Goal: Complete application form: Complete application form

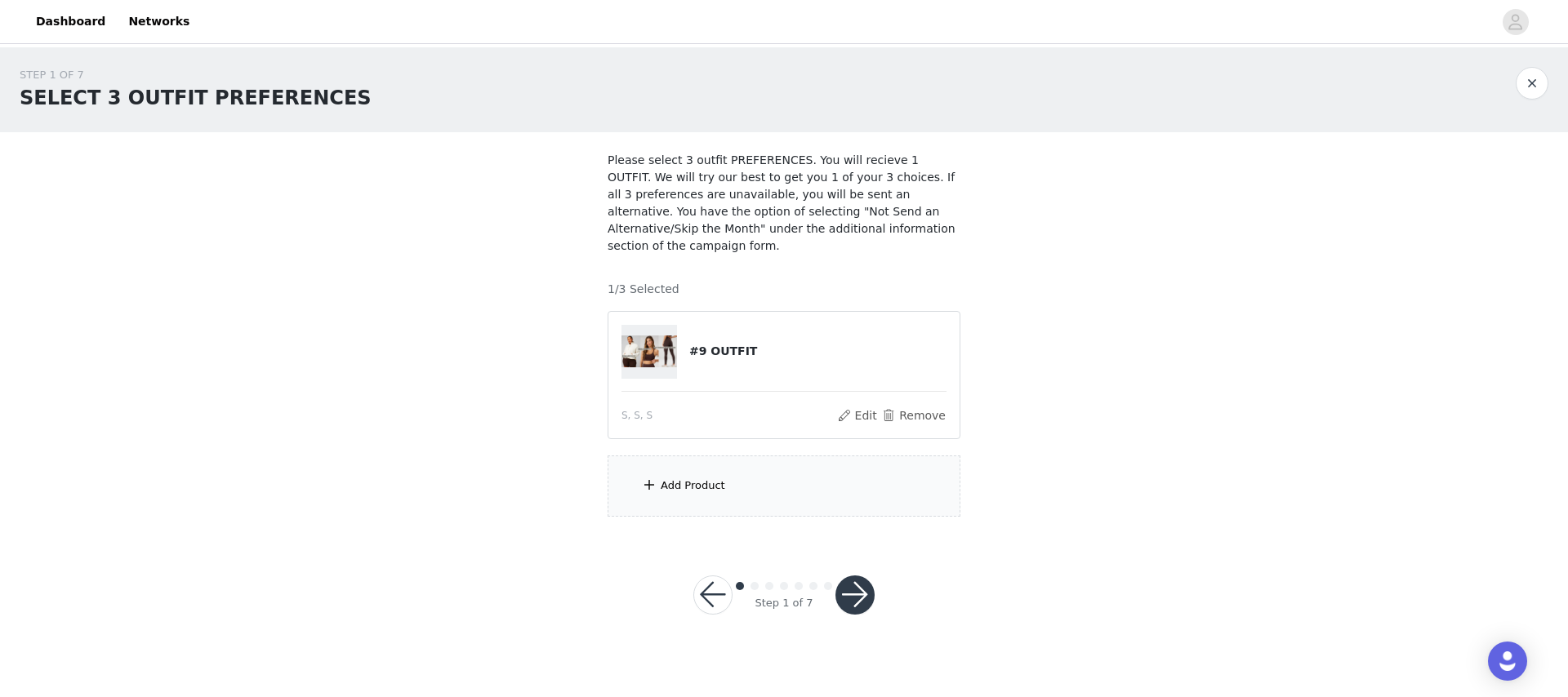
click at [746, 500] on div "Add Product" at bounding box center [784, 486] width 353 height 61
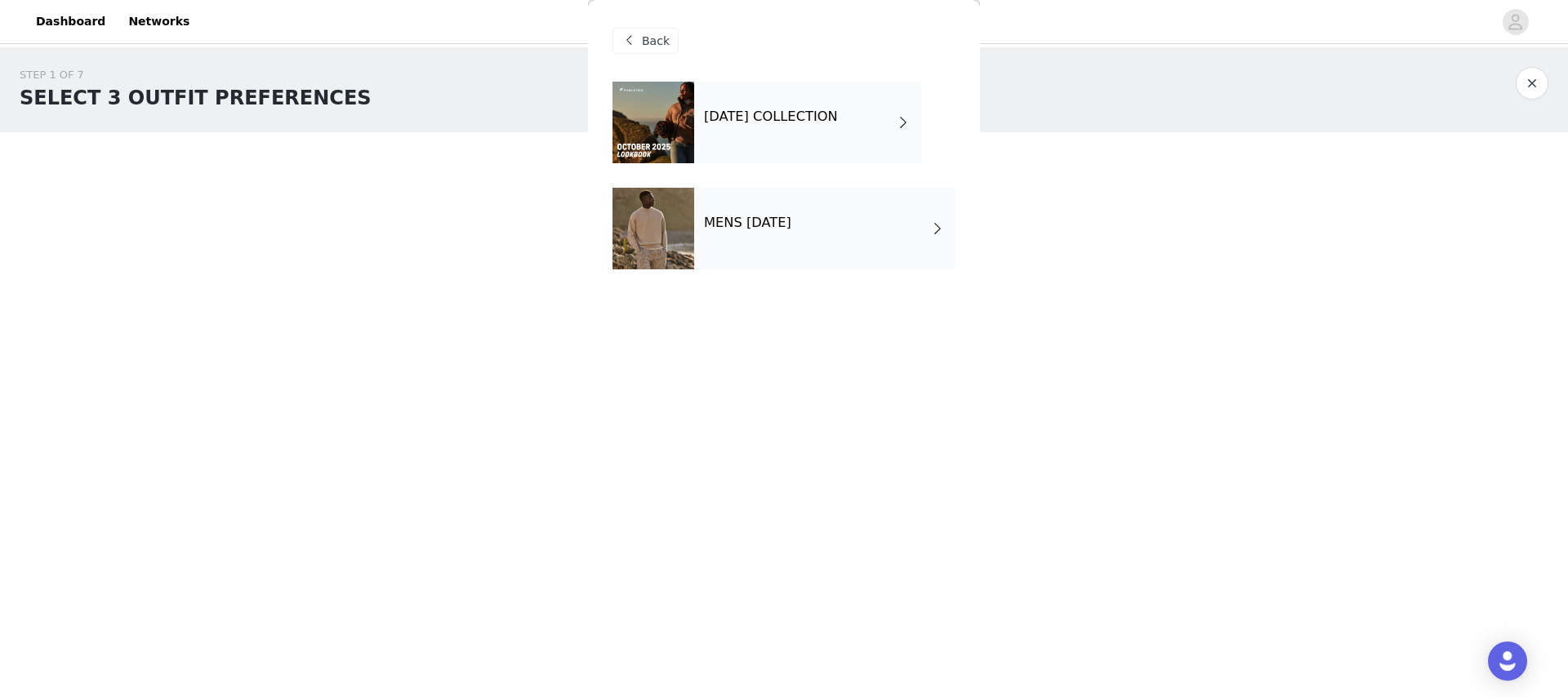
click at [815, 239] on div "MENS [DATE]" at bounding box center [824, 229] width 261 height 81
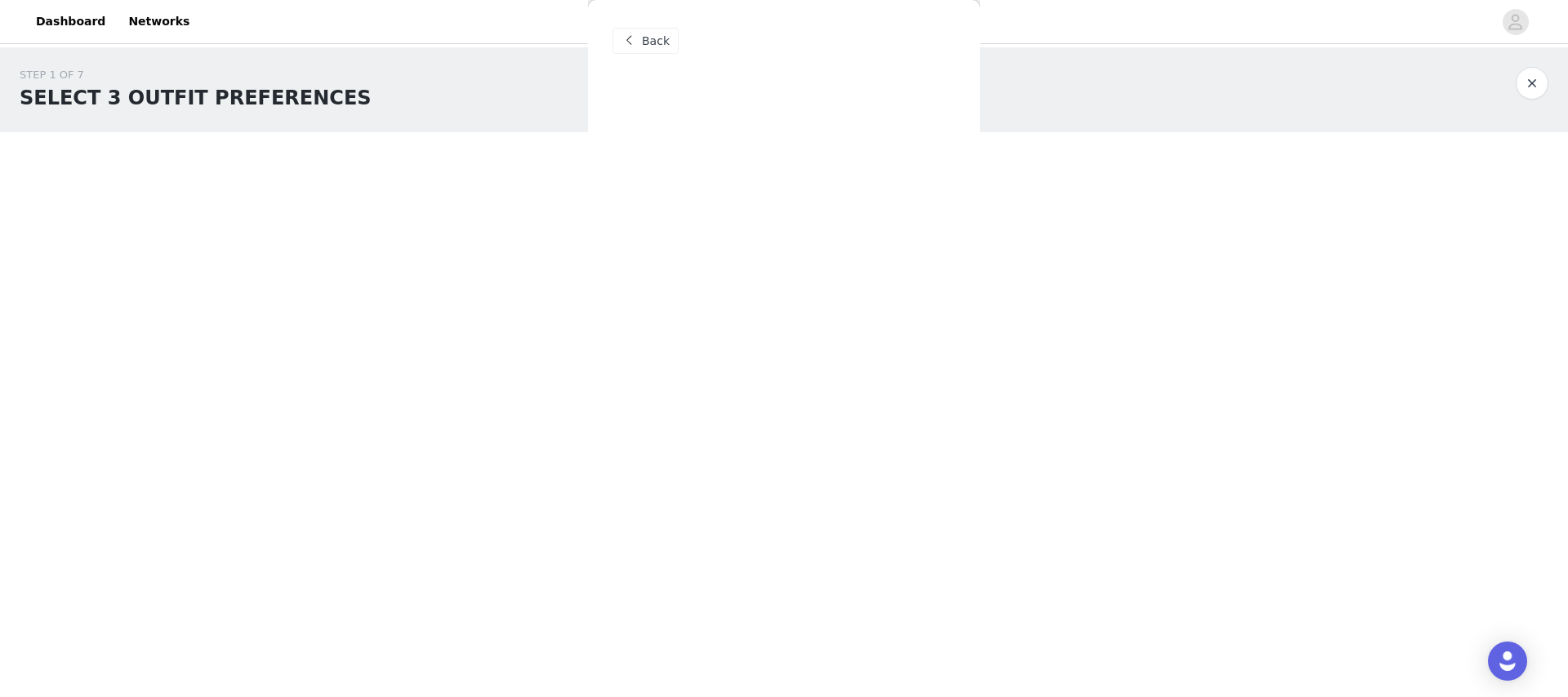
click at [632, 35] on span at bounding box center [628, 41] width 19 height 19
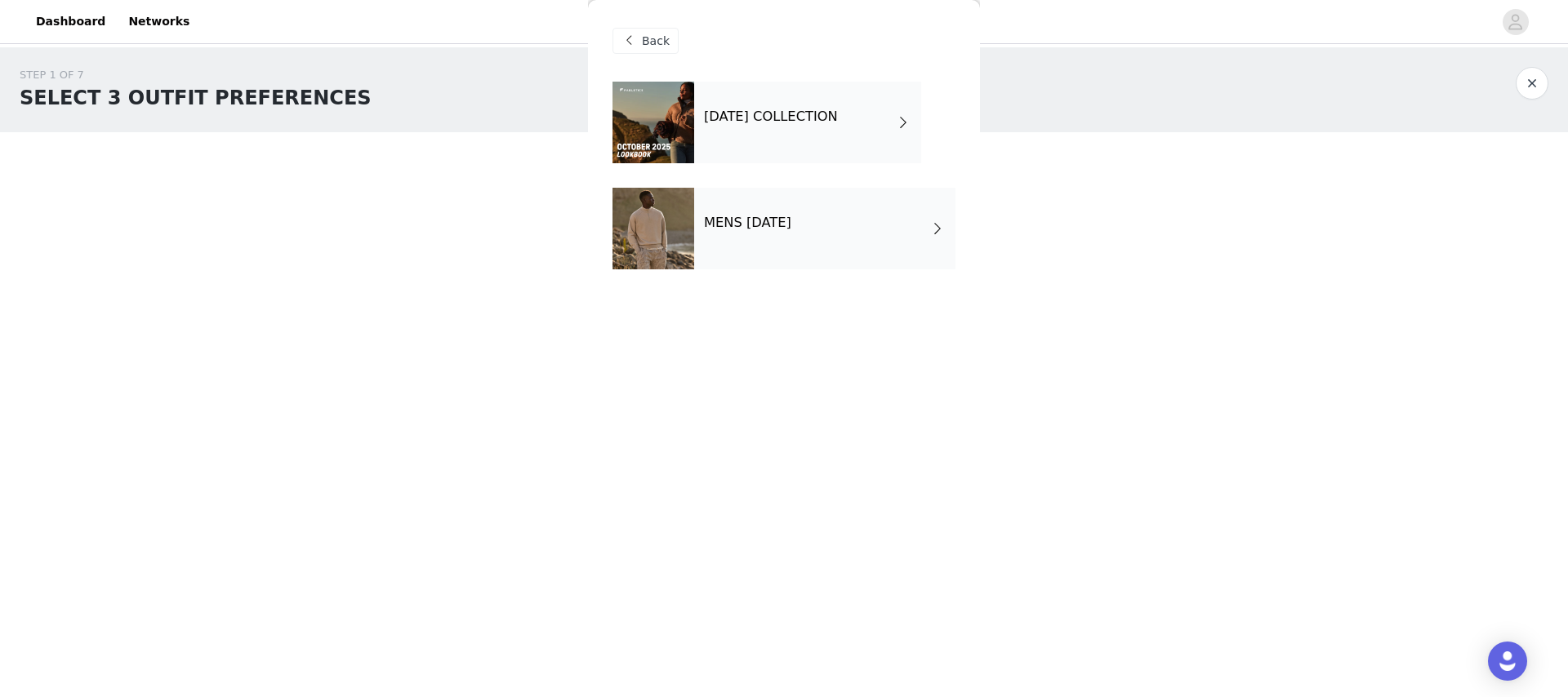
click at [772, 151] on div "[DATE] COLLECTION" at bounding box center [807, 122] width 227 height 81
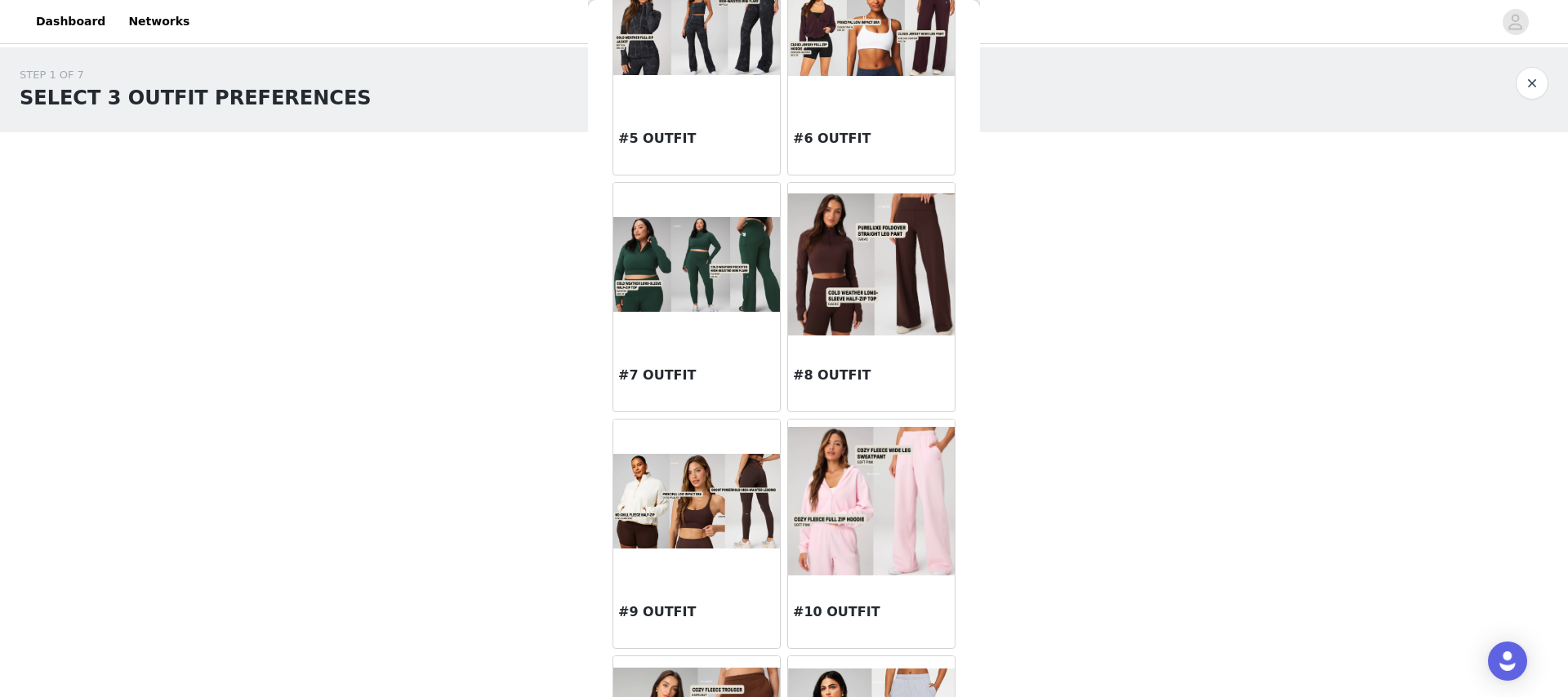
scroll to position [307, 0]
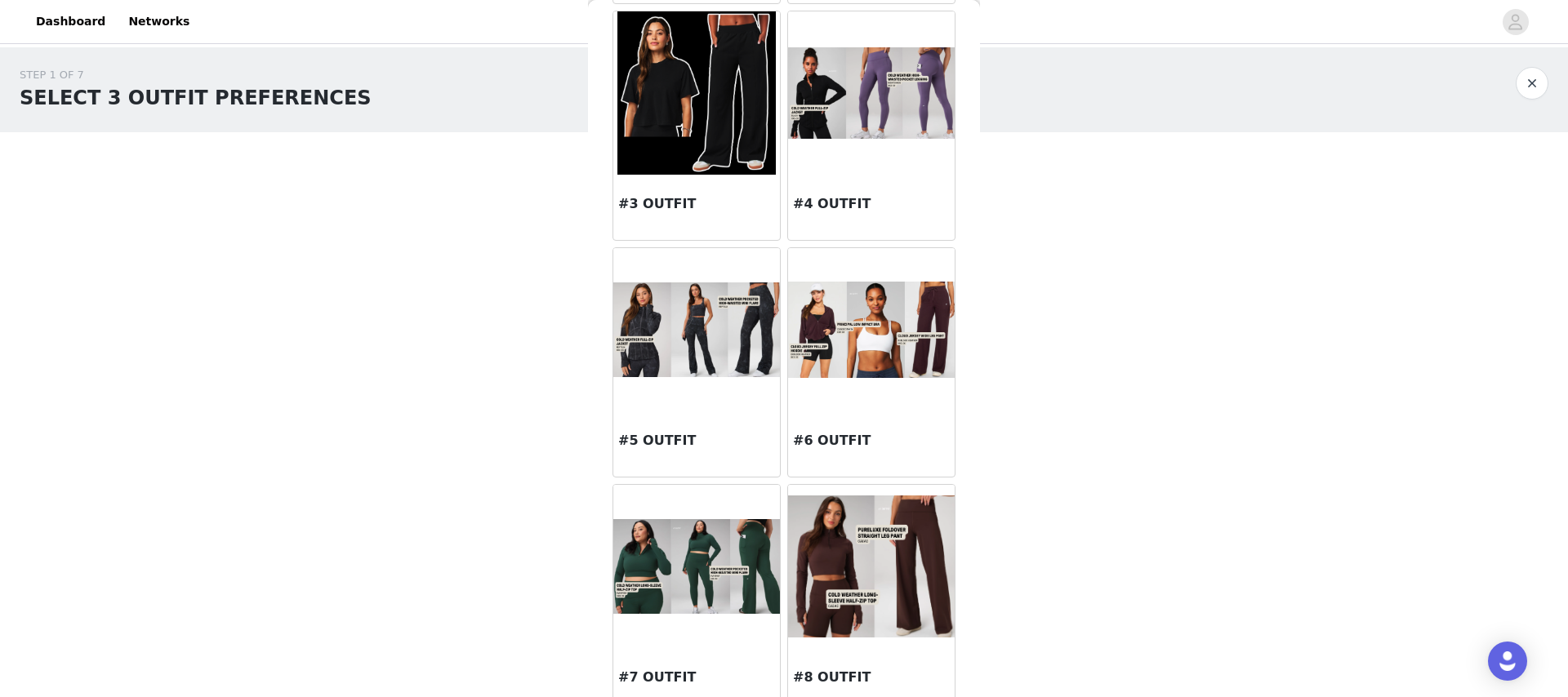
click at [873, 383] on div at bounding box center [872, 330] width 167 height 163
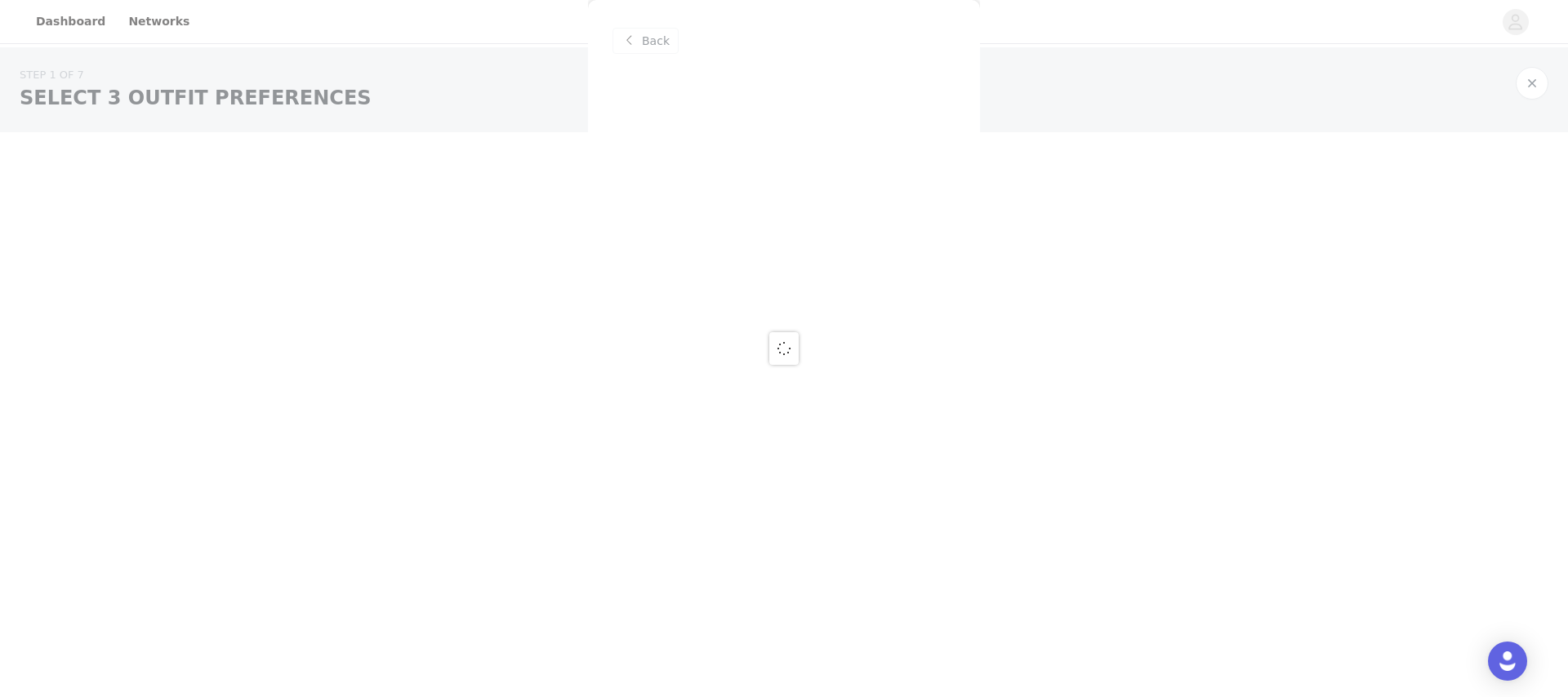
scroll to position [0, 0]
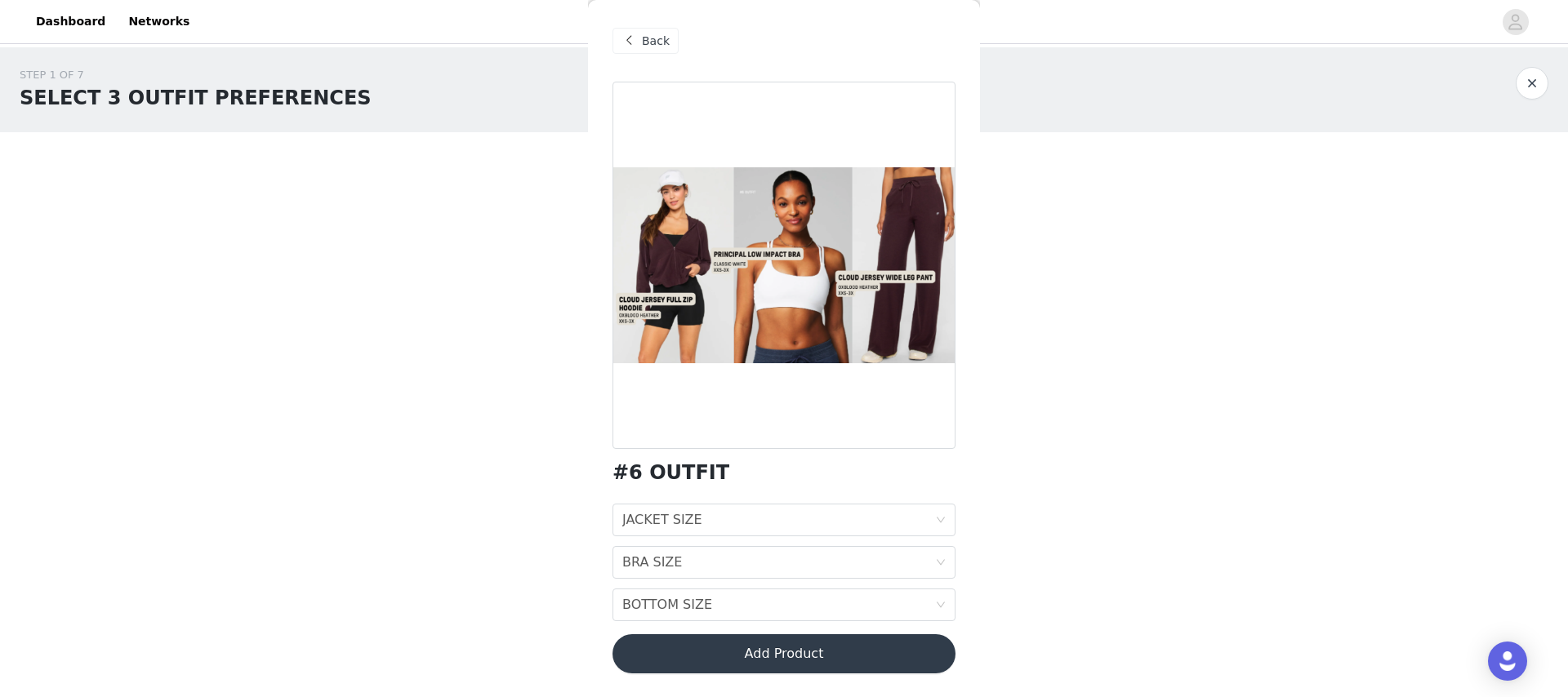
click at [801, 484] on div "#6 OUTFIT JACKET SIZE JACKET SIZE BRA SIZE BRA SIZE BOTTOM SIZE BOTTOM SIZE Add…" at bounding box center [784, 387] width 343 height 611
click at [801, 505] on div "JACKET SIZE JACKET SIZE" at bounding box center [779, 520] width 313 height 31
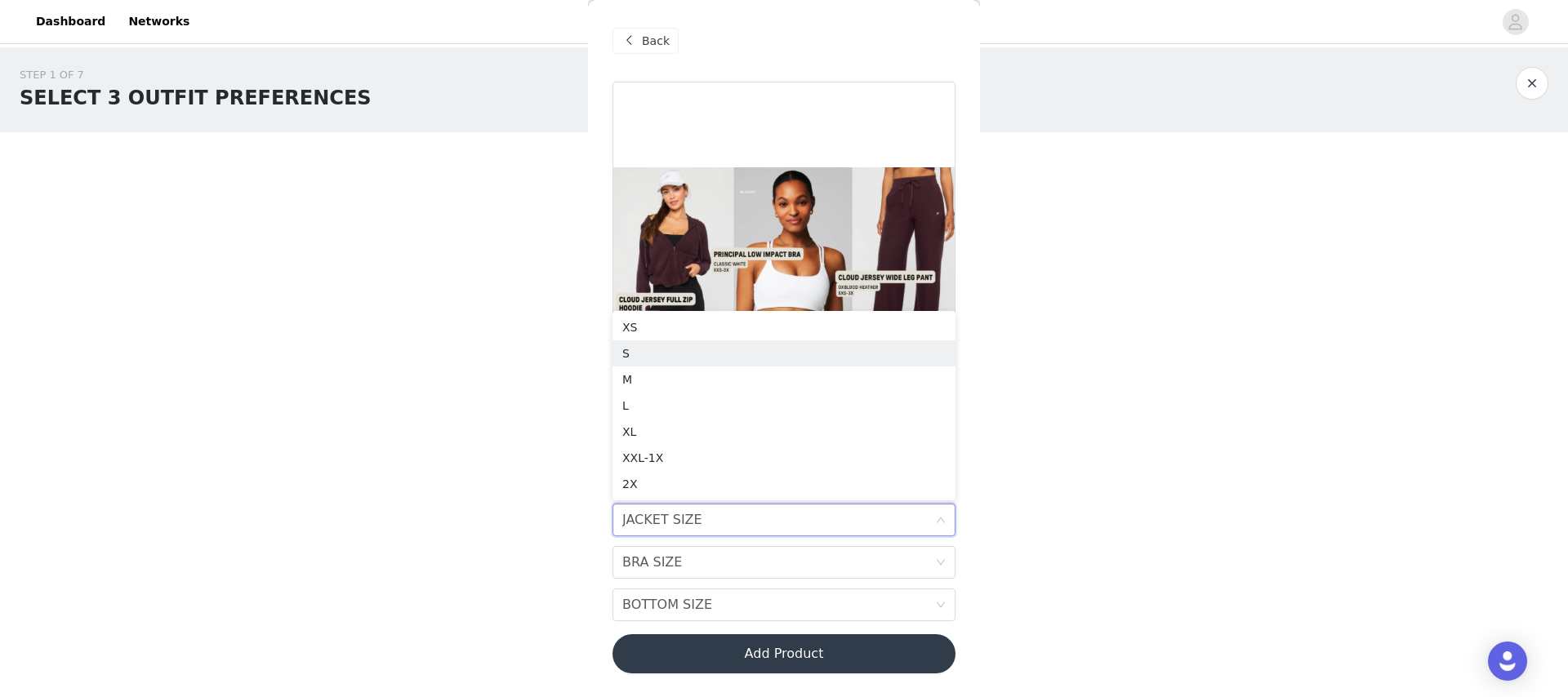
click at [749, 355] on div "S" at bounding box center [784, 353] width 323 height 18
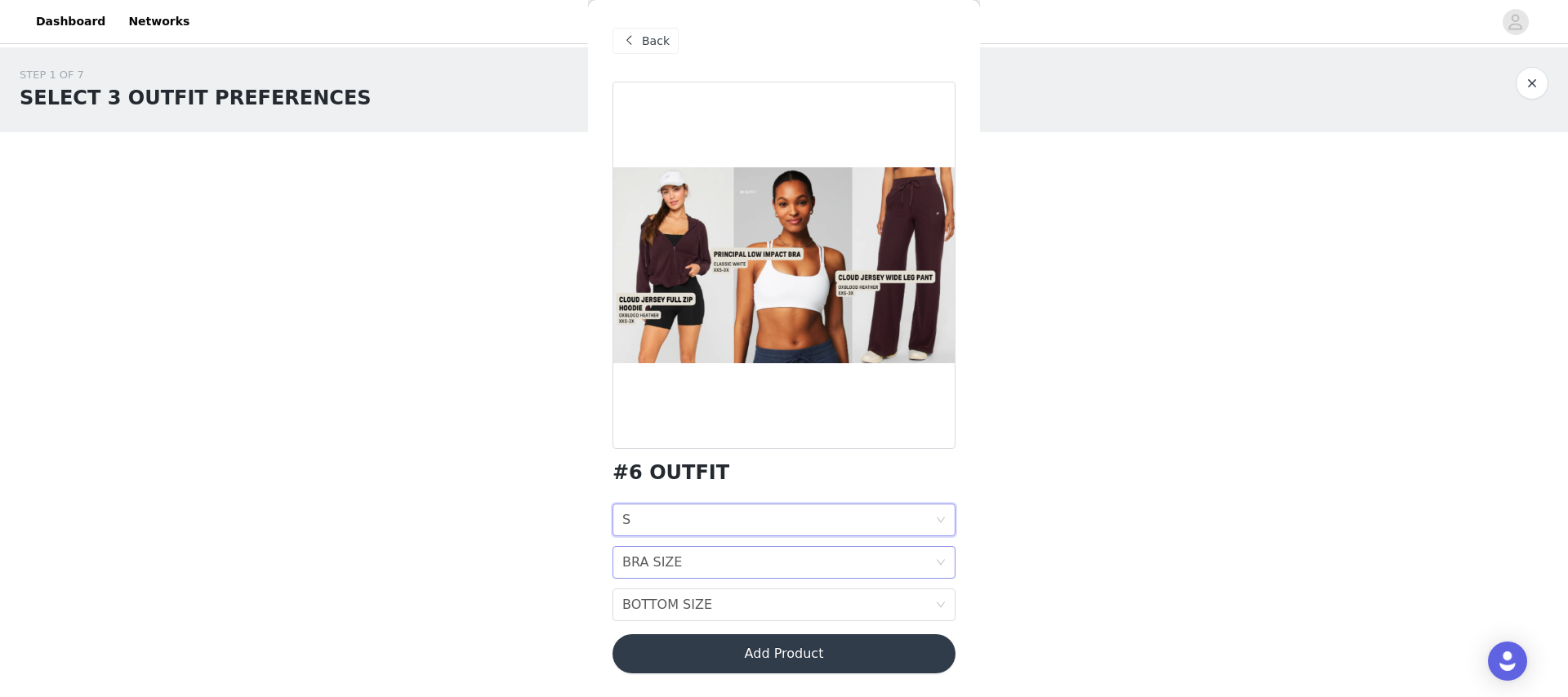
click at [749, 561] on div "BRA SIZE BRA SIZE" at bounding box center [779, 563] width 313 height 31
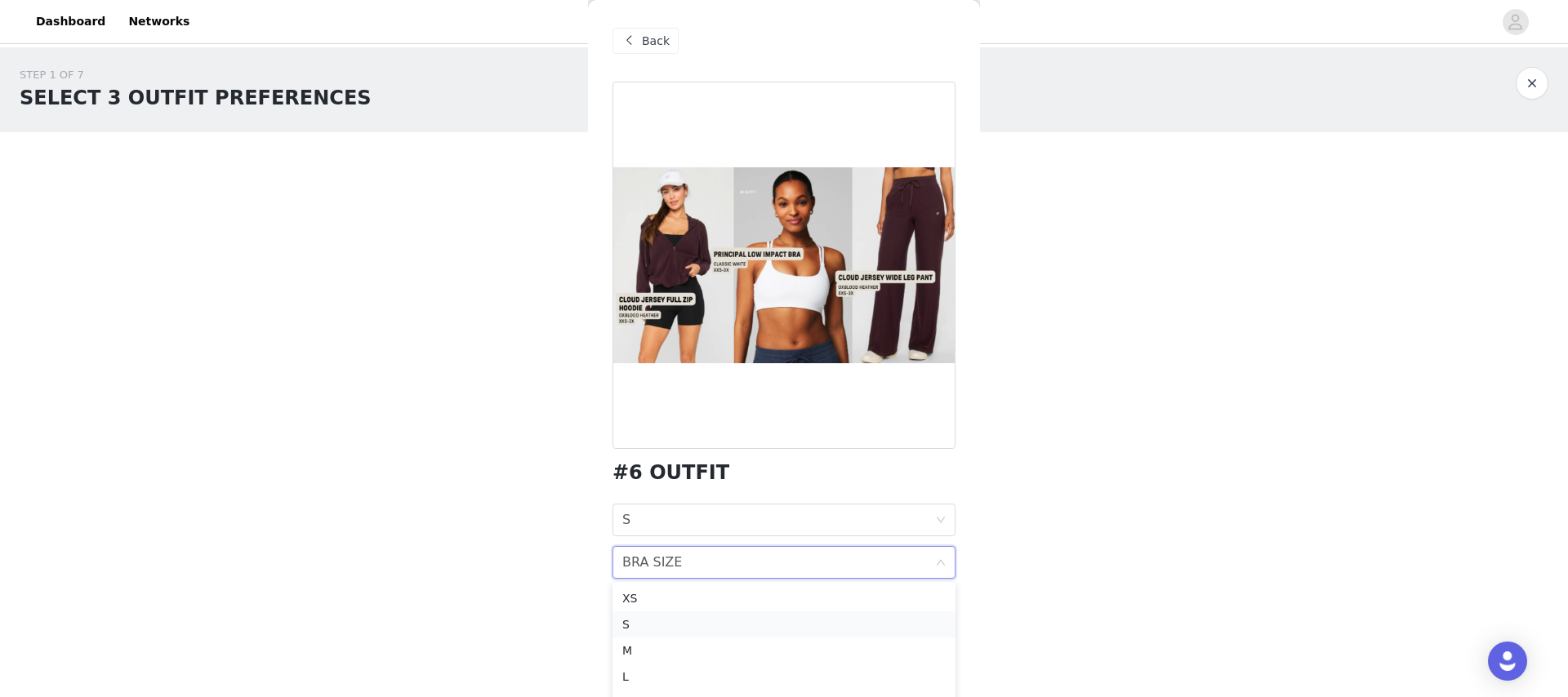
click at [689, 614] on li "S" at bounding box center [784, 624] width 343 height 26
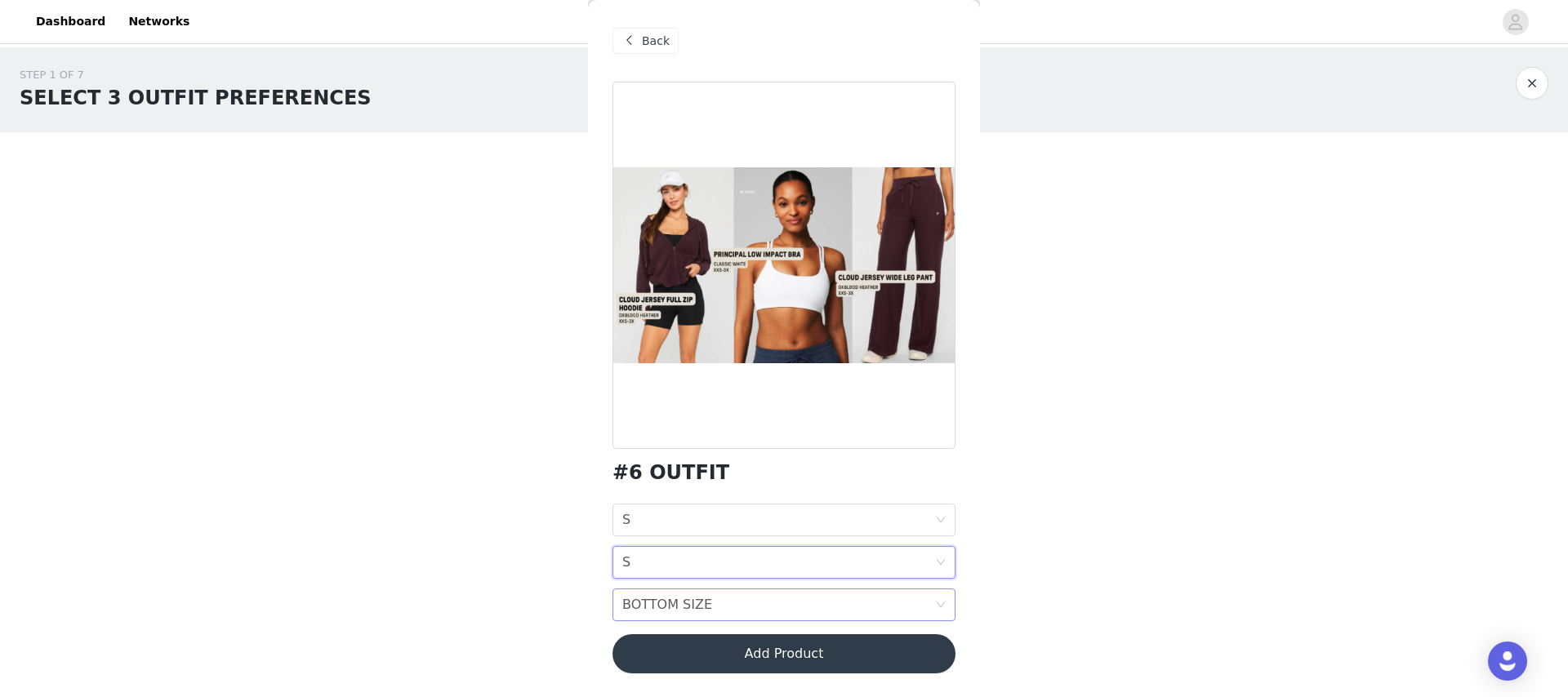
click at [689, 616] on div "BOTTOM SIZE" at bounding box center [667, 605] width 90 height 31
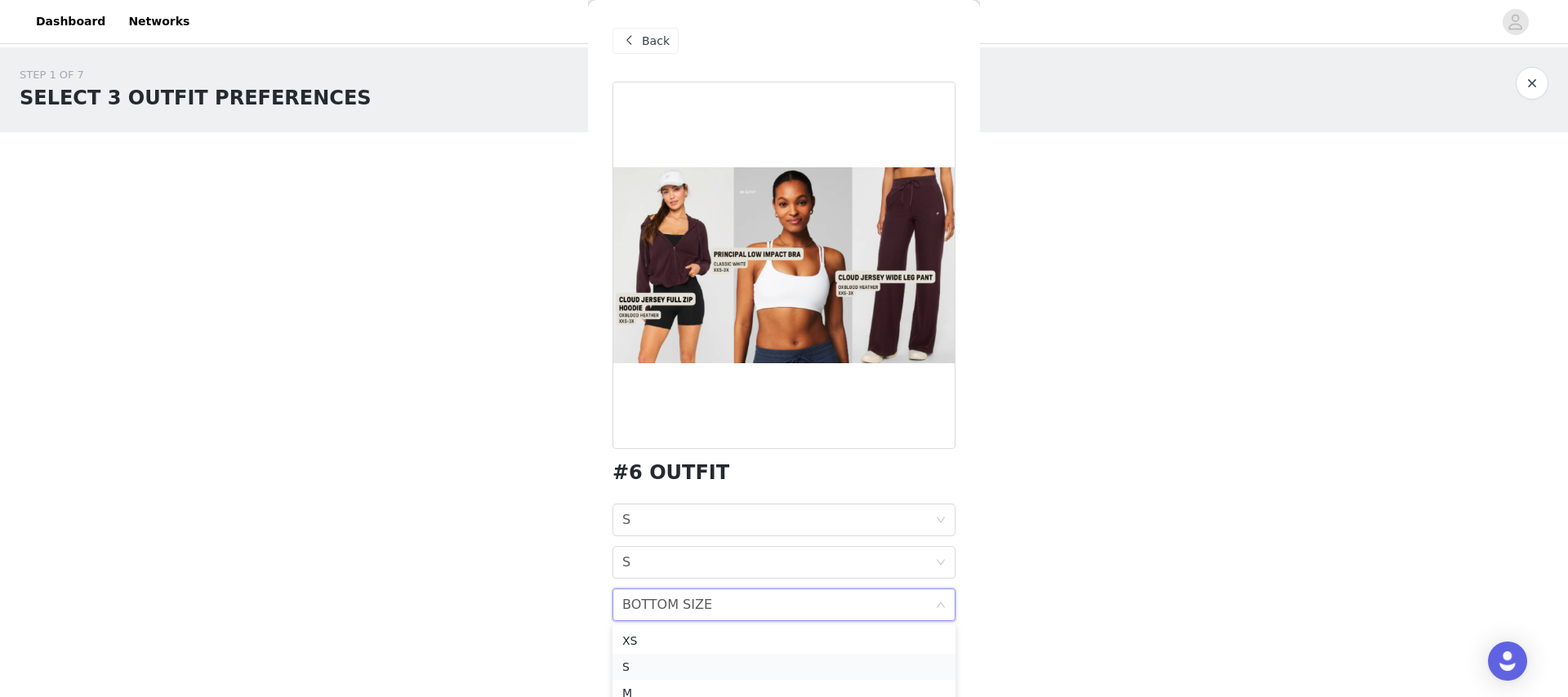
click at [678, 659] on div "S" at bounding box center [784, 666] width 323 height 18
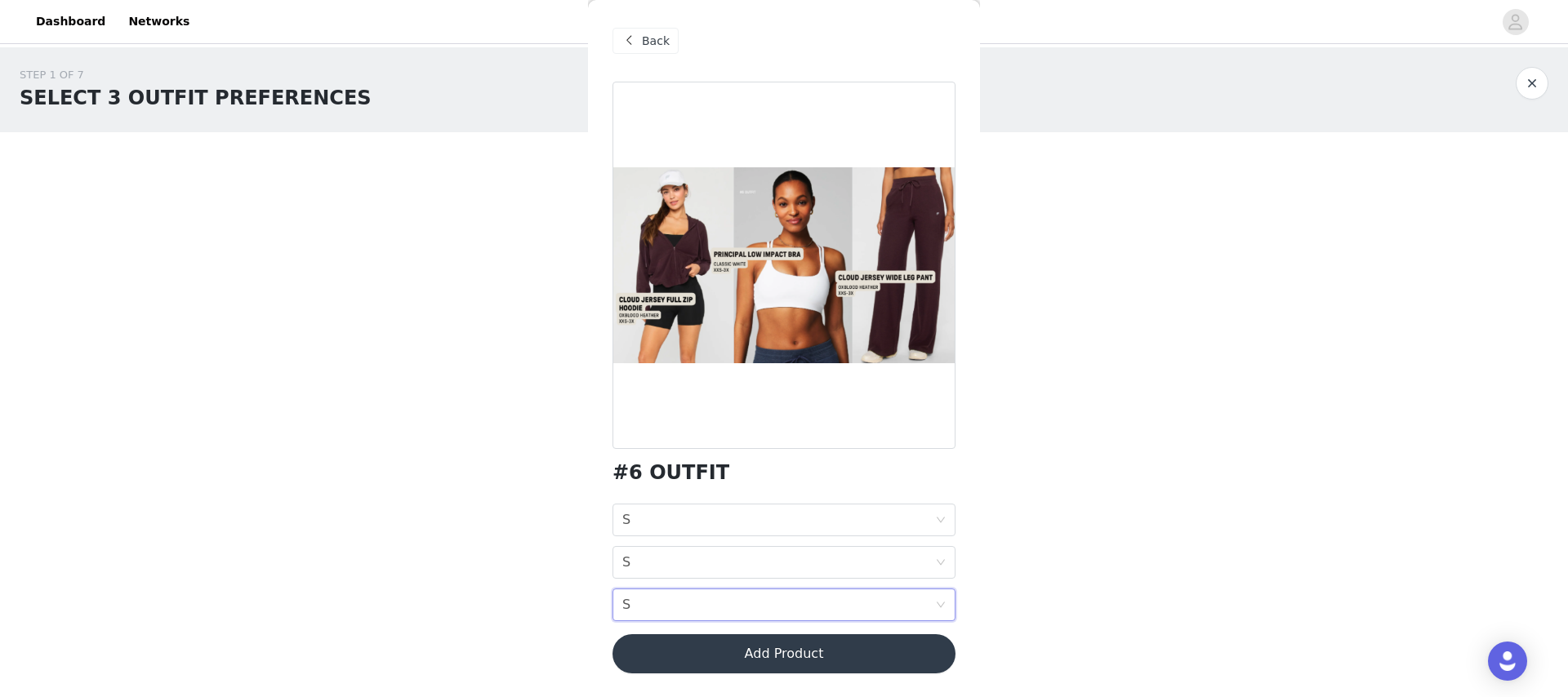
click at [728, 655] on button "Add Product" at bounding box center [784, 653] width 343 height 39
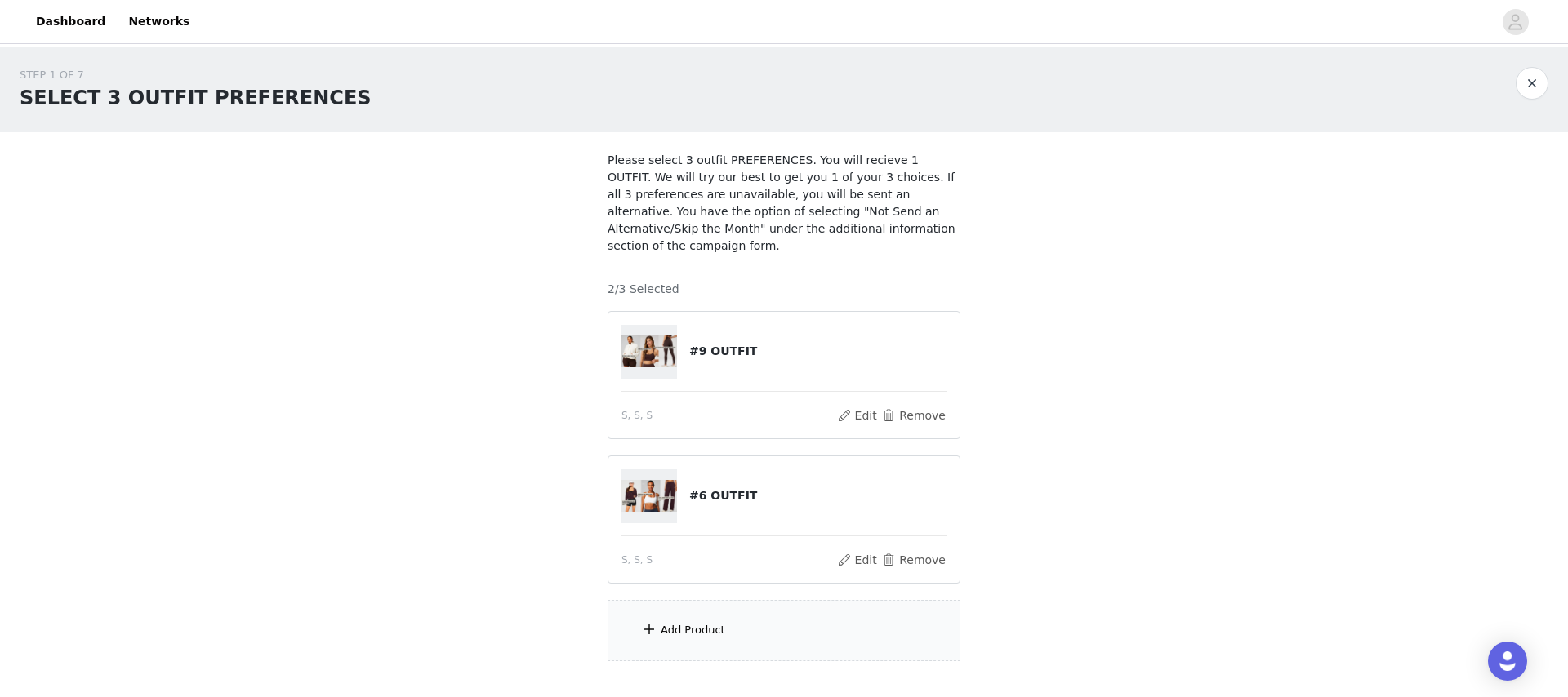
scroll to position [100, 0]
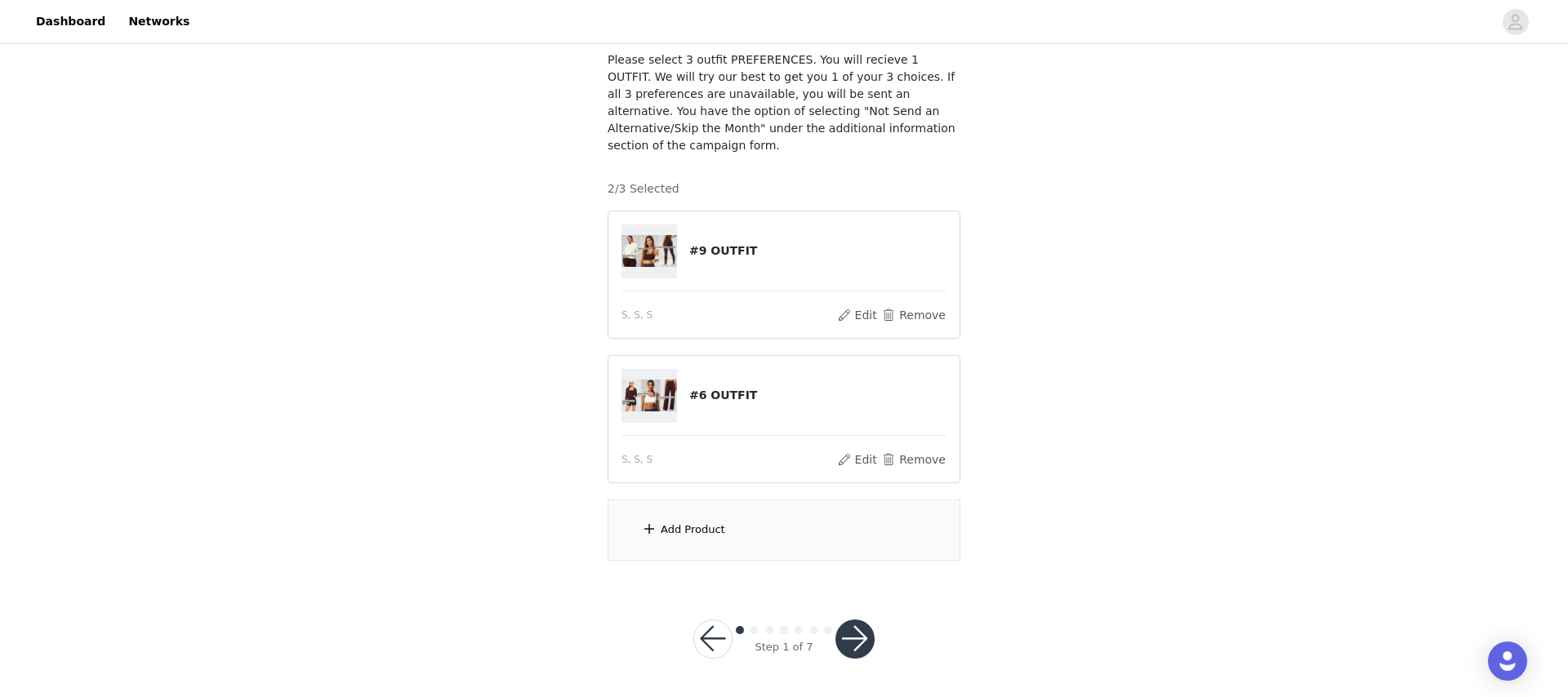
click at [719, 520] on div "Add Product" at bounding box center [784, 530] width 353 height 61
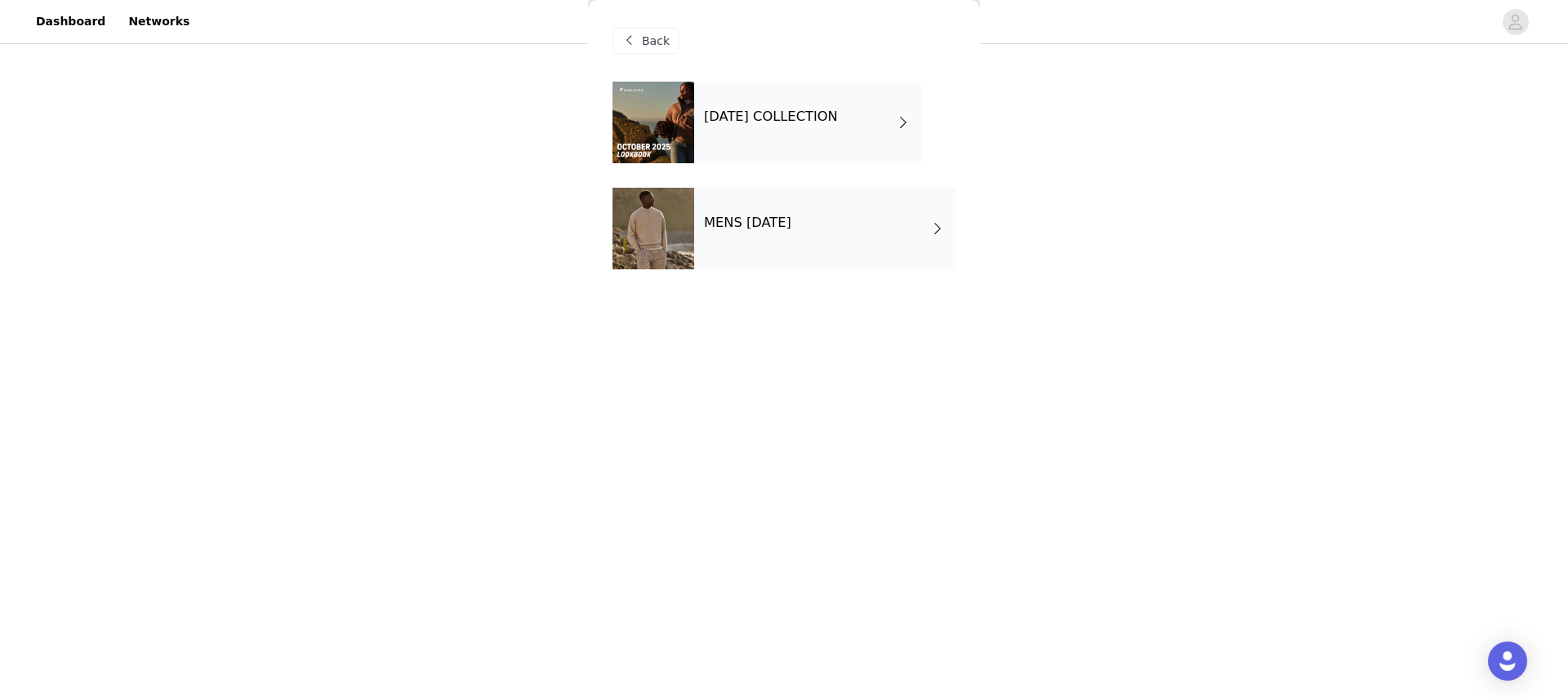
click at [831, 114] on h4 "[DATE] COLLECTION" at bounding box center [771, 117] width 134 height 15
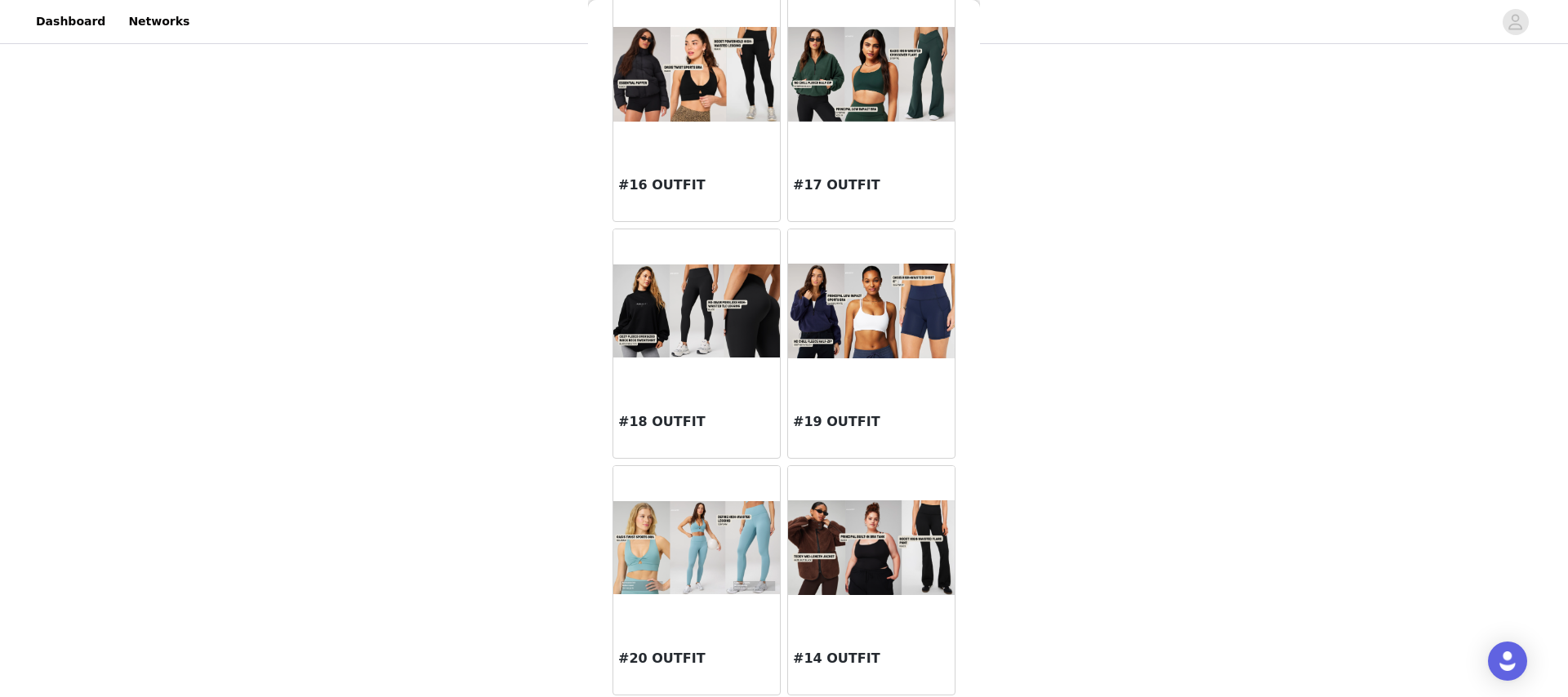
scroll to position [1749, 0]
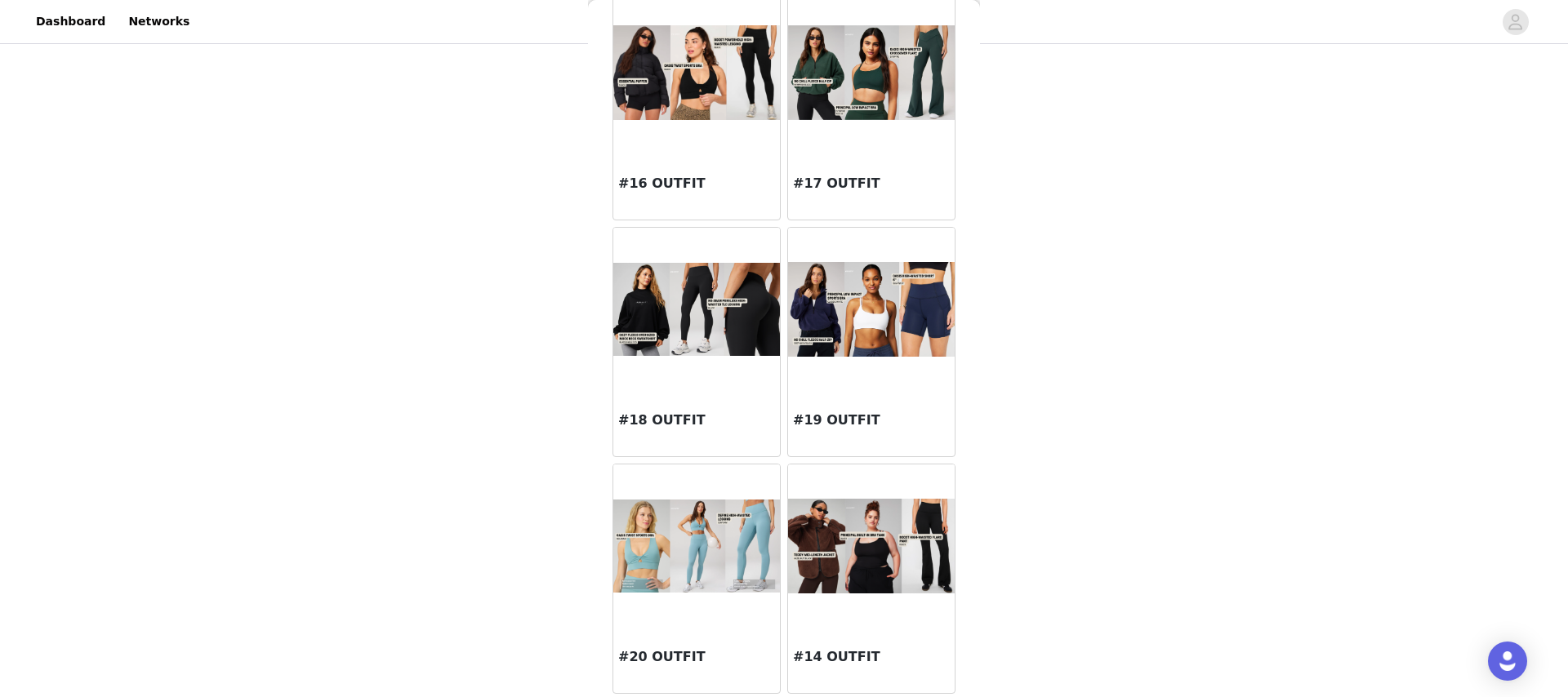
click at [888, 562] on img at bounding box center [872, 546] width 167 height 95
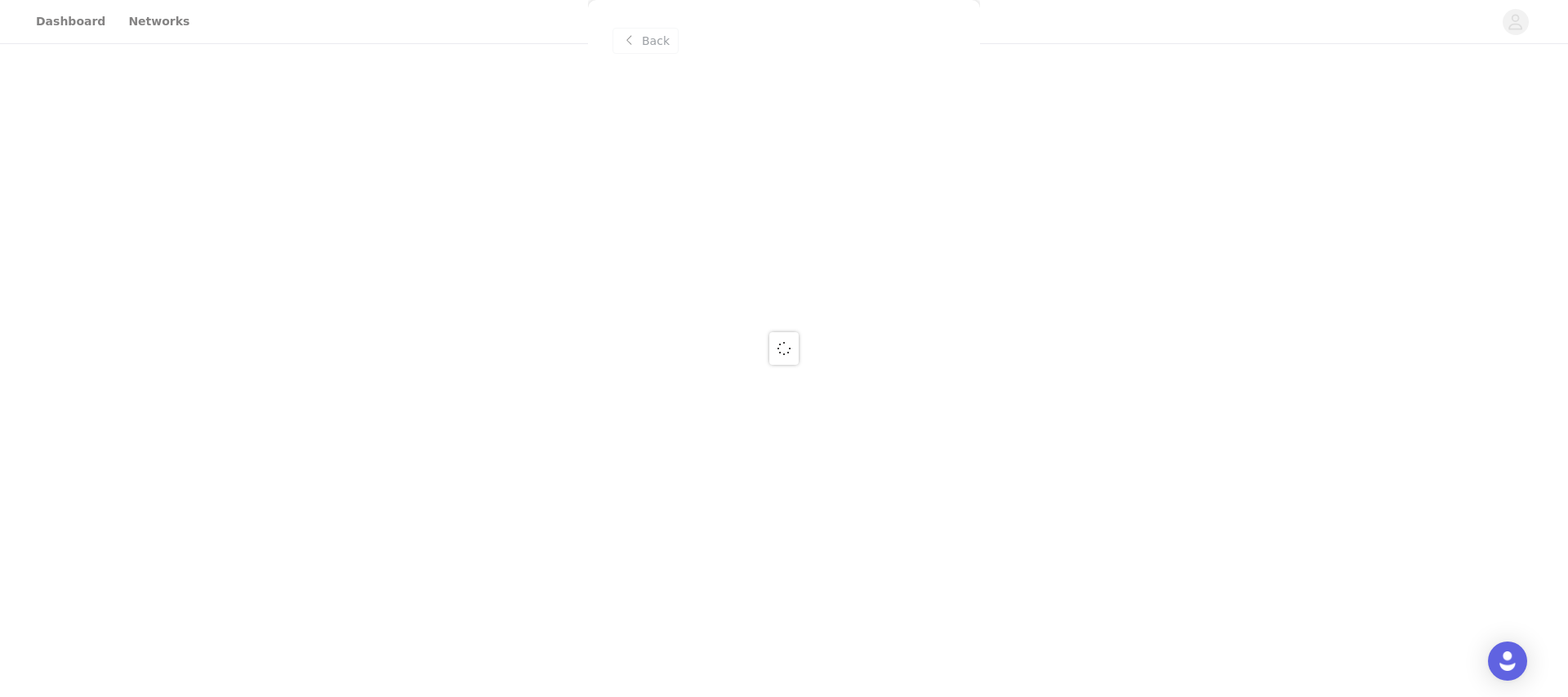
scroll to position [0, 0]
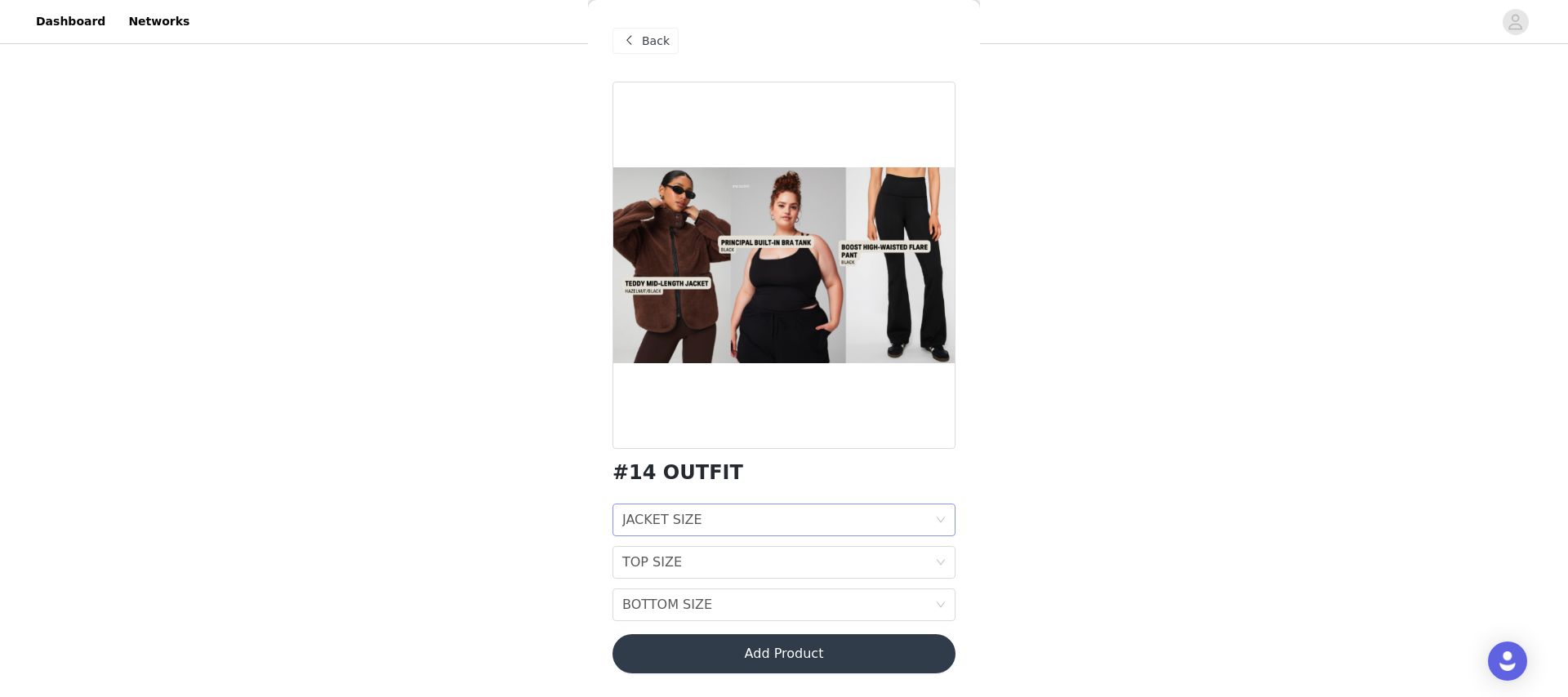
click at [741, 513] on div "JACKET SIZE JACKET SIZE" at bounding box center [779, 520] width 313 height 31
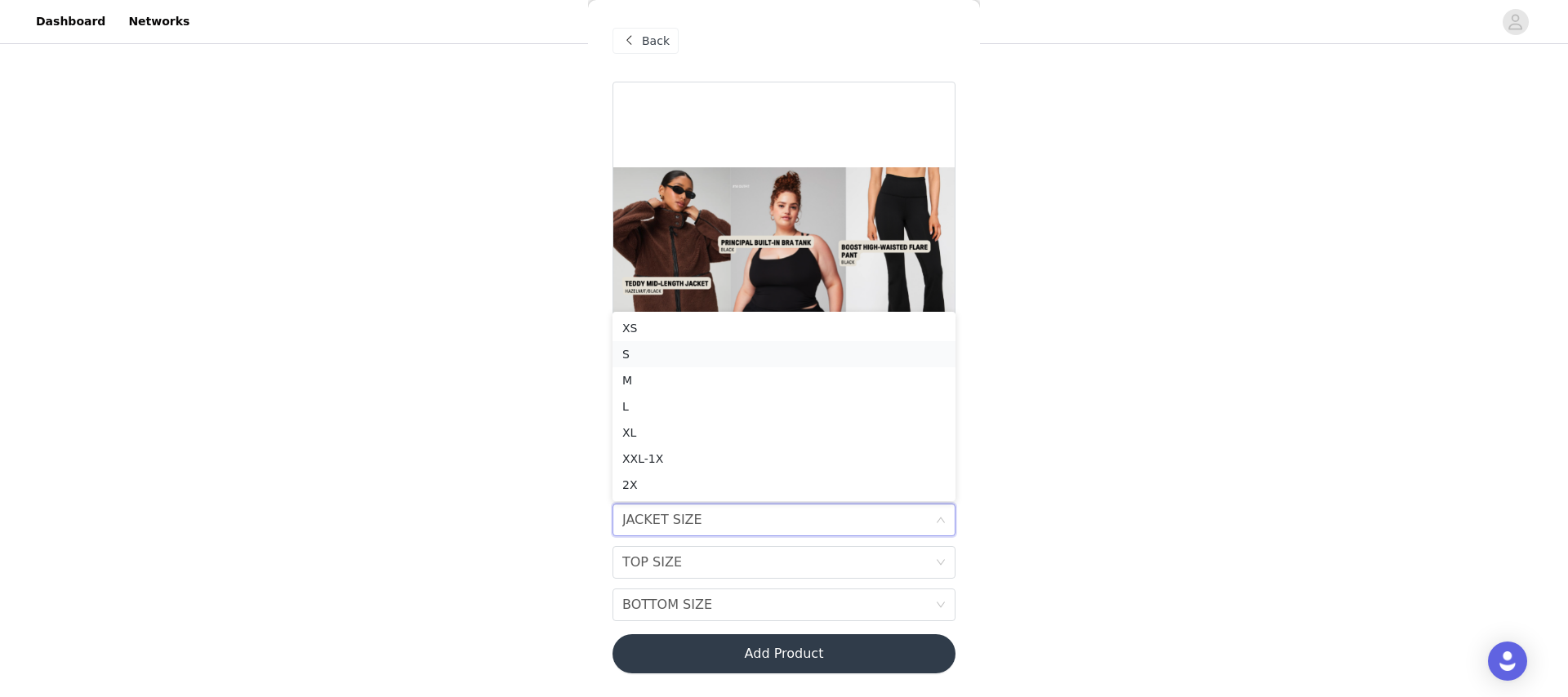
click at [679, 351] on div "S" at bounding box center [784, 354] width 323 height 18
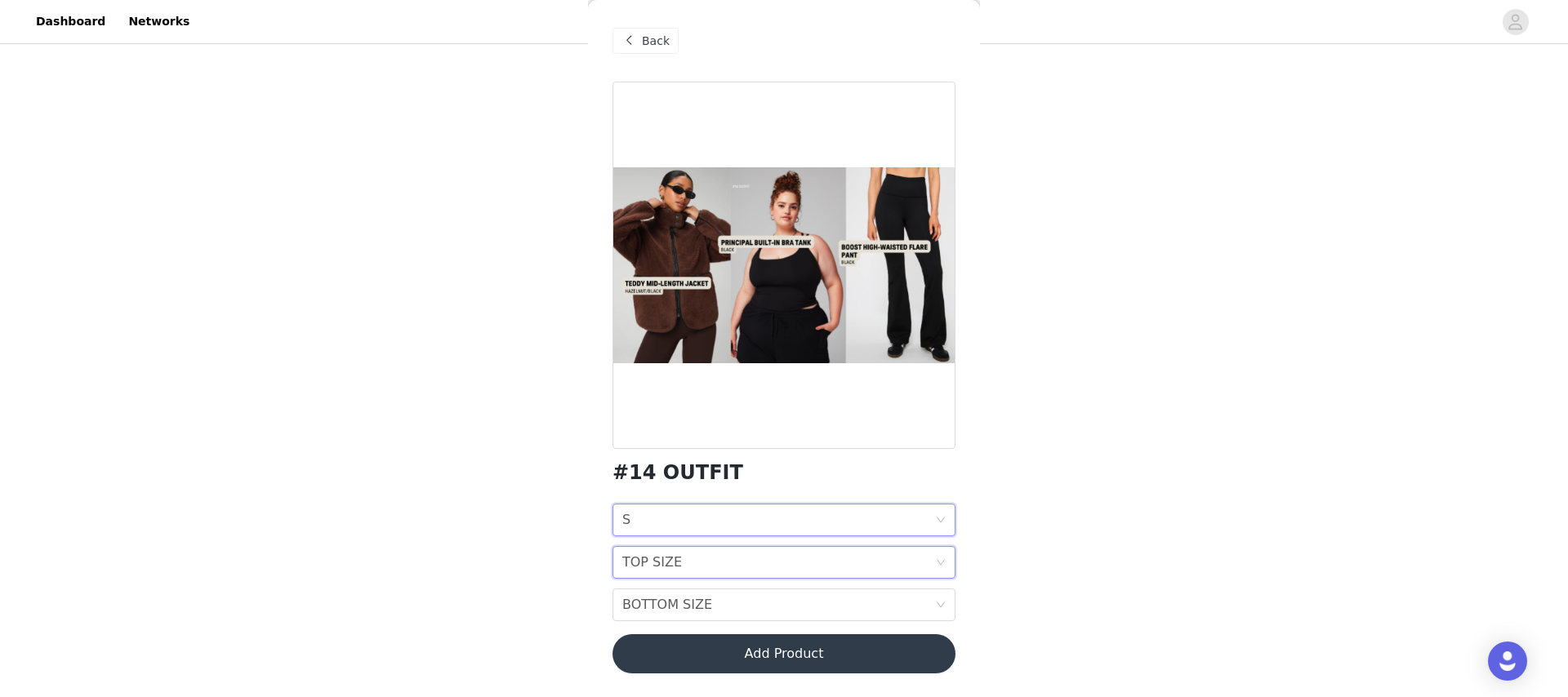
click at [758, 558] on div "TOP SIZE TOP SIZE" at bounding box center [779, 563] width 313 height 31
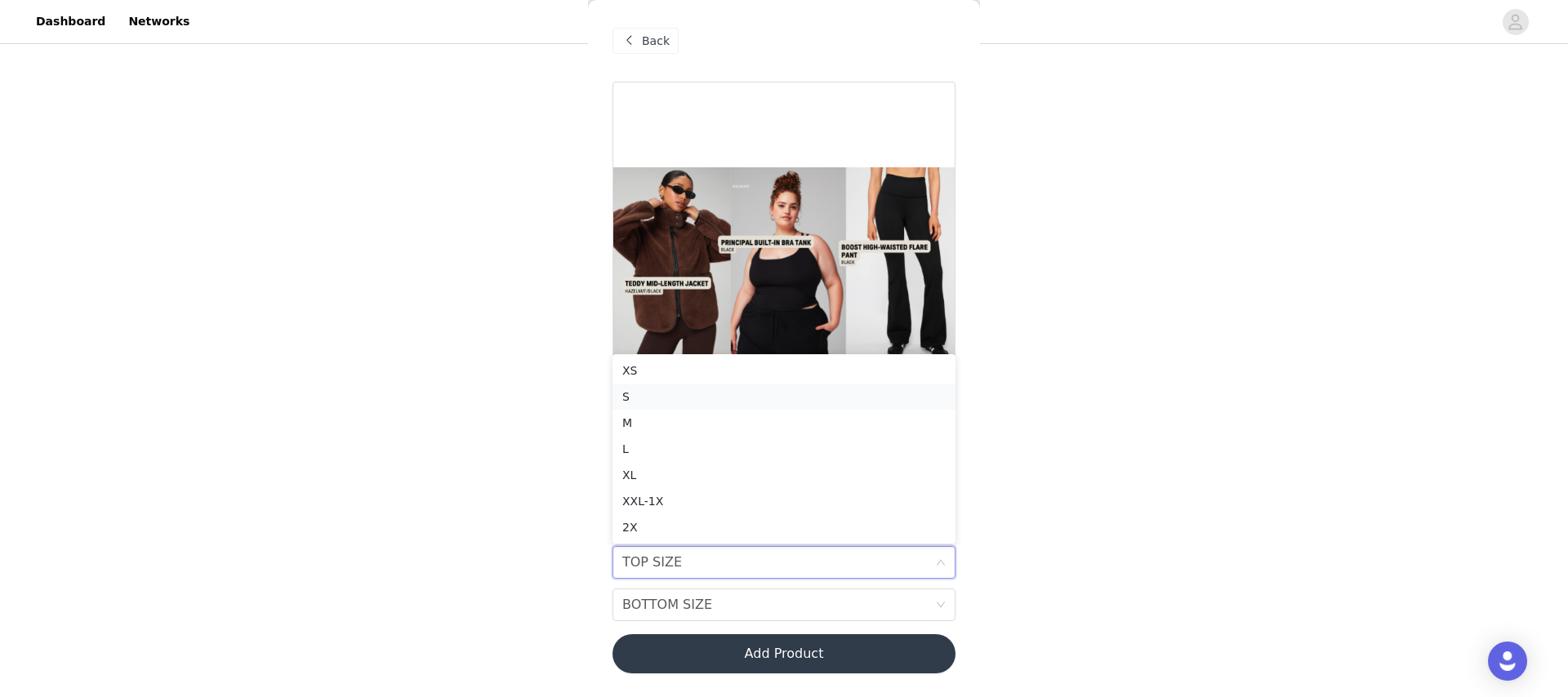
click at [680, 395] on div "S" at bounding box center [784, 396] width 323 height 18
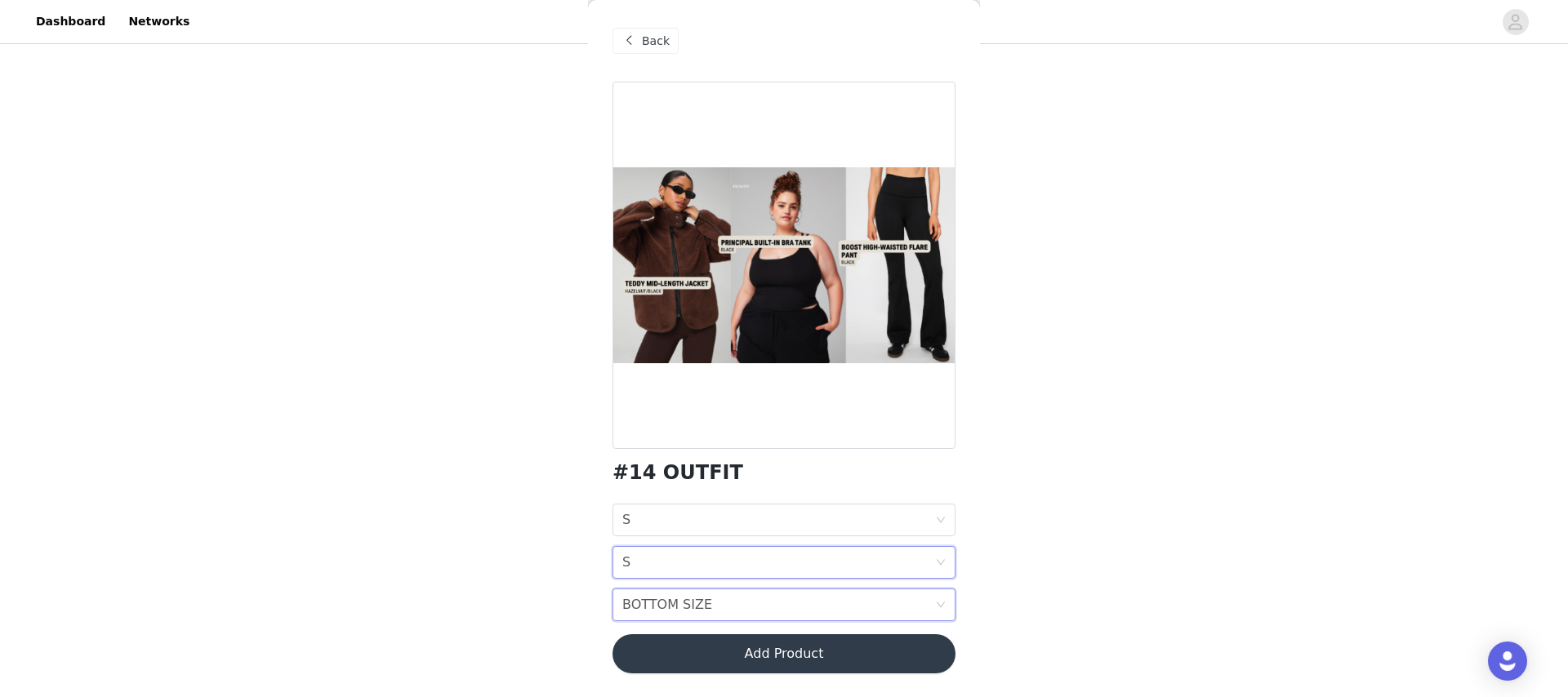
click at [727, 593] on div "BOTTOM SIZE BOTTOM SIZE" at bounding box center [779, 605] width 313 height 31
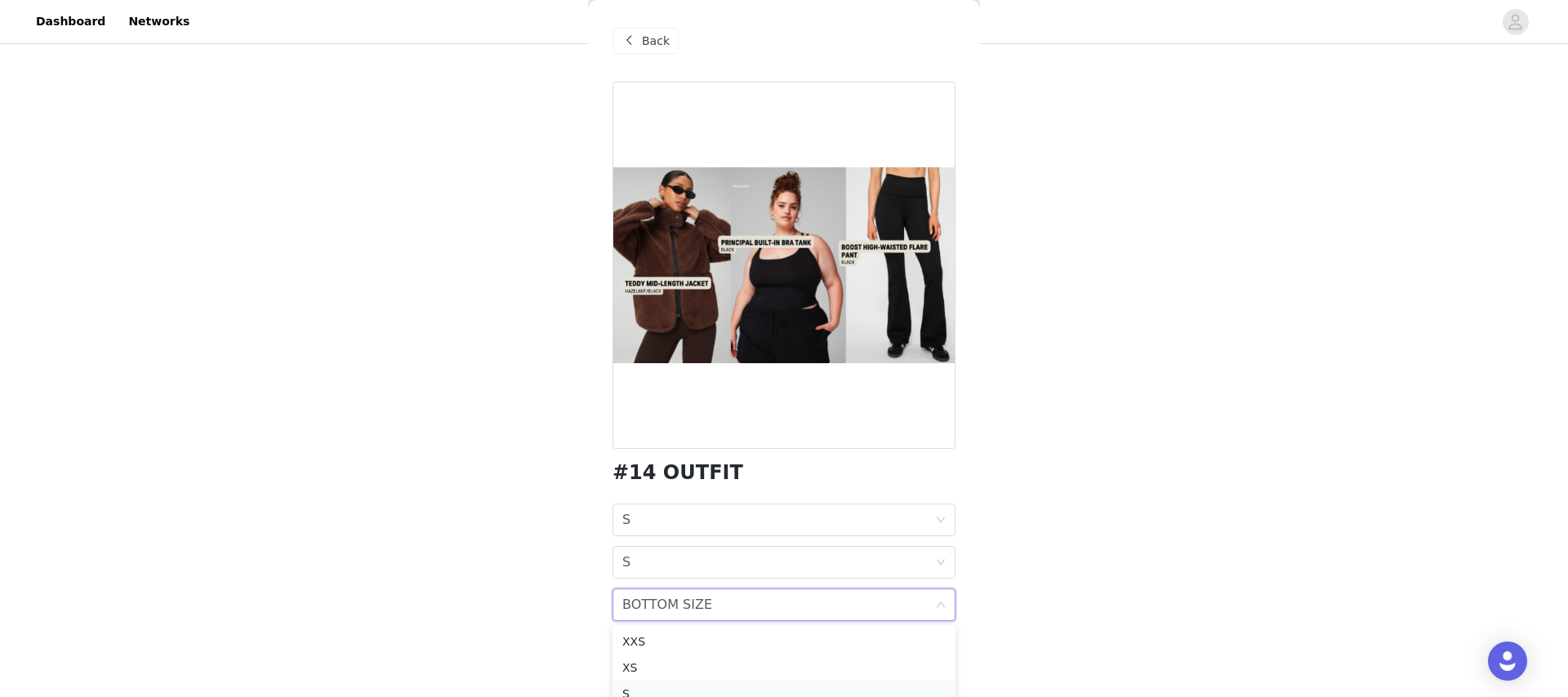
click at [675, 685] on div "S" at bounding box center [784, 693] width 323 height 18
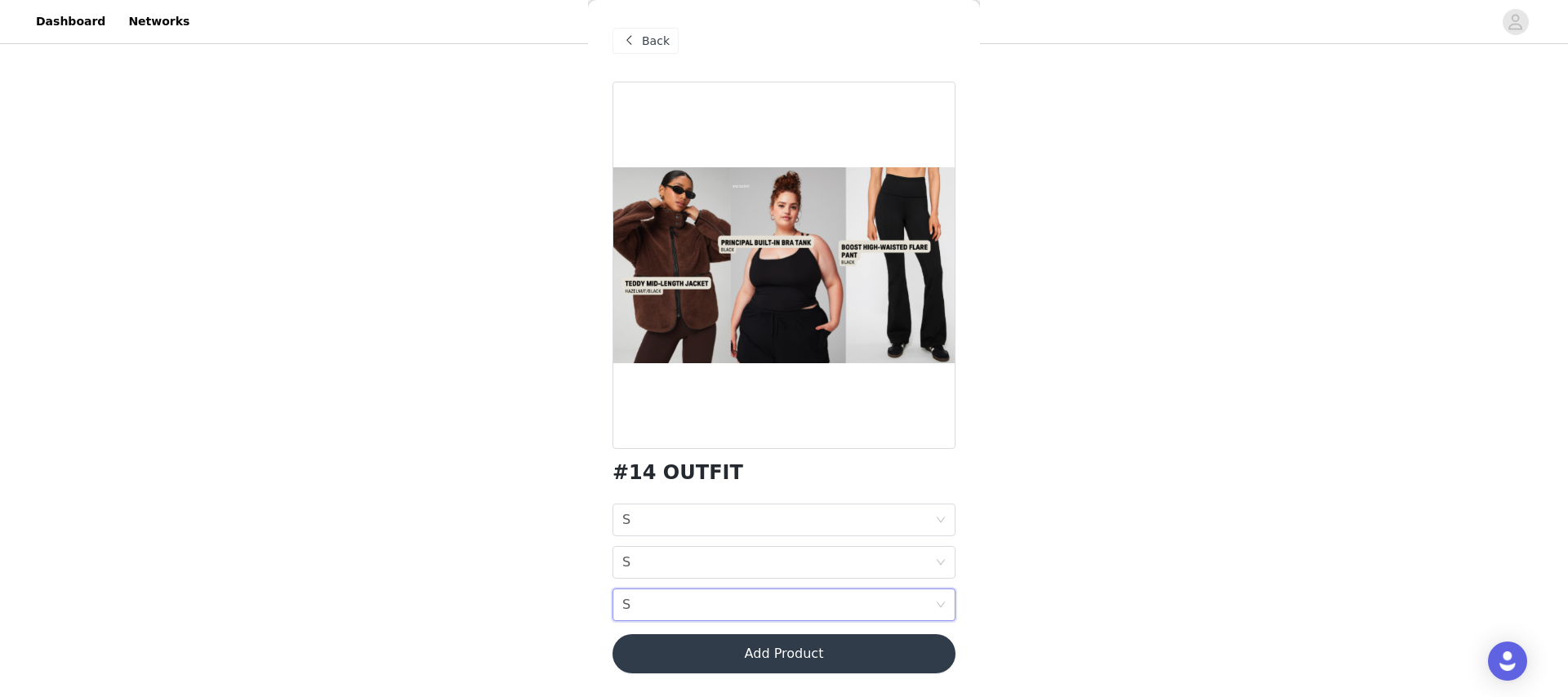
click at [786, 661] on button "Add Product" at bounding box center [784, 653] width 343 height 39
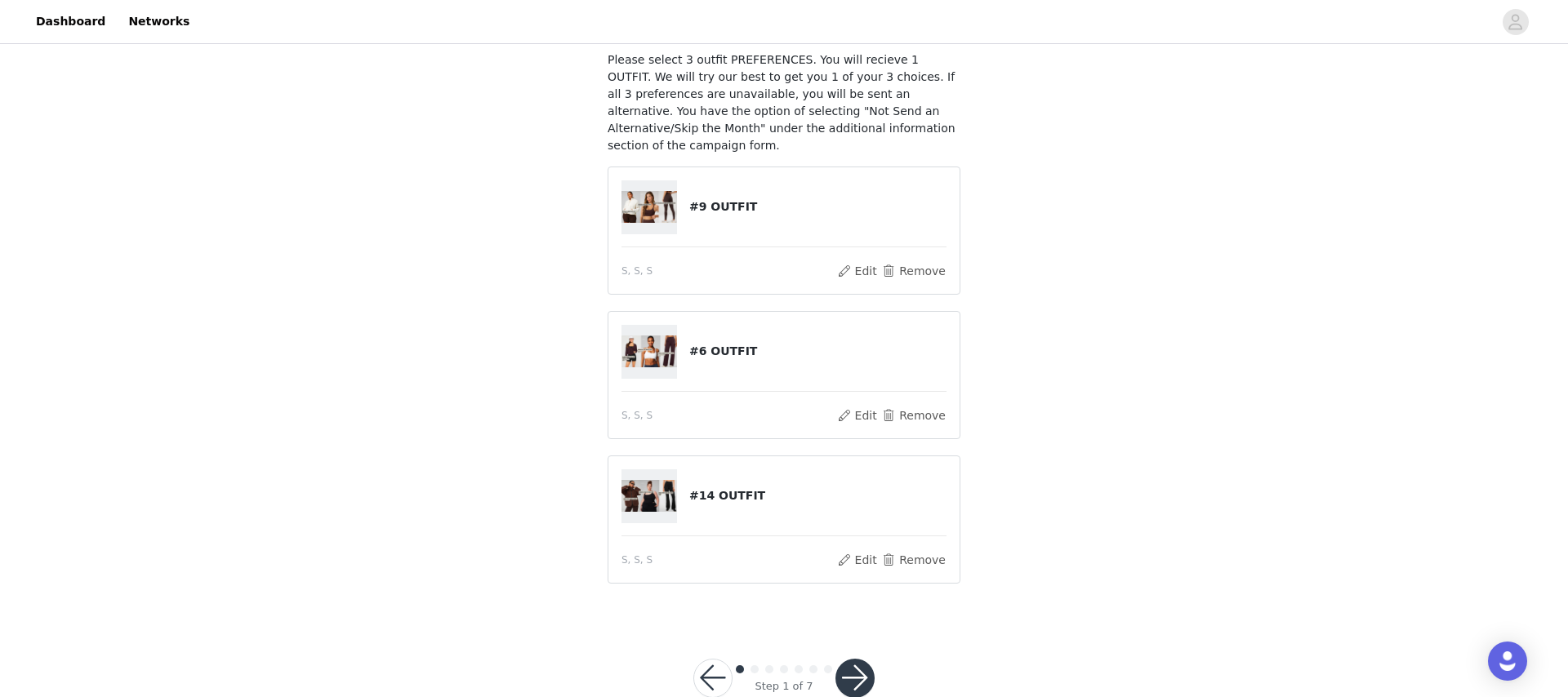
click at [846, 679] on button "button" at bounding box center [855, 678] width 39 height 39
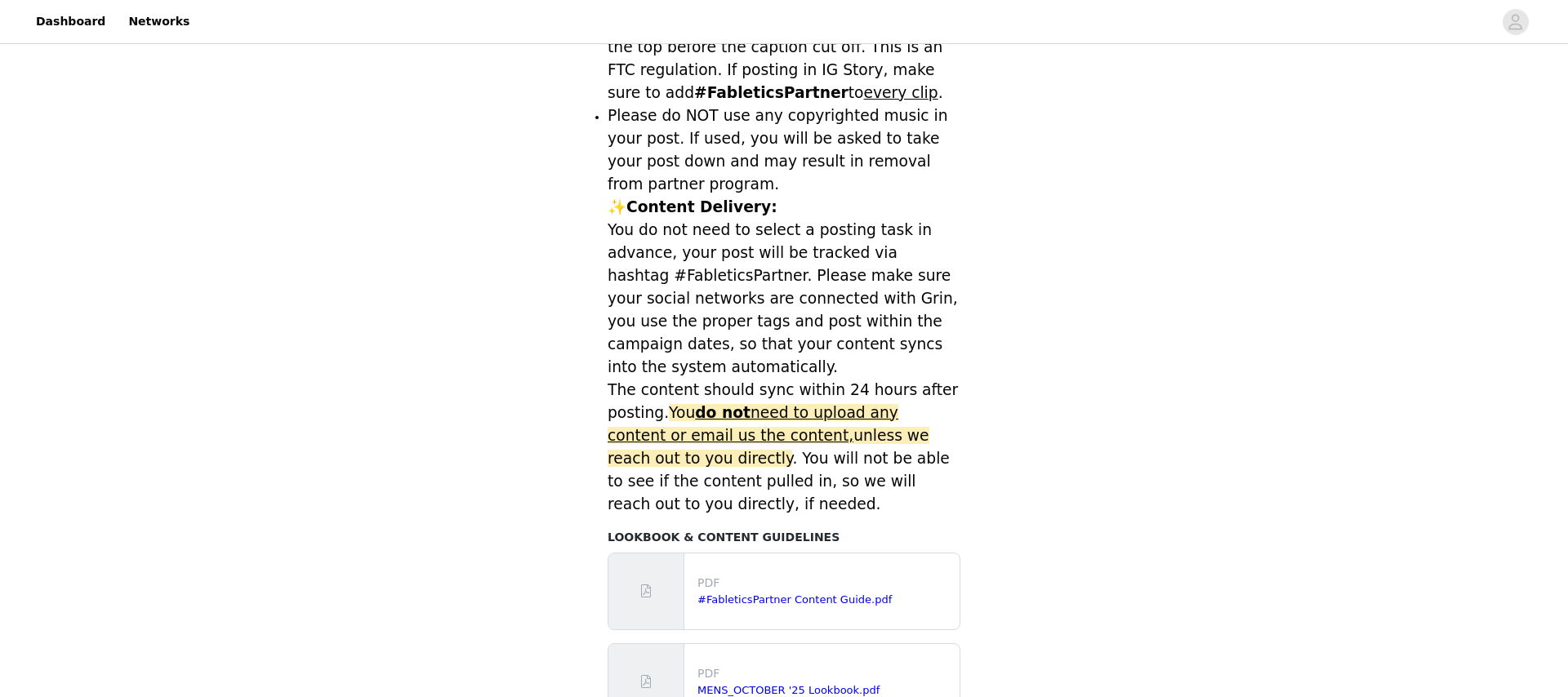
scroll to position [691, 0]
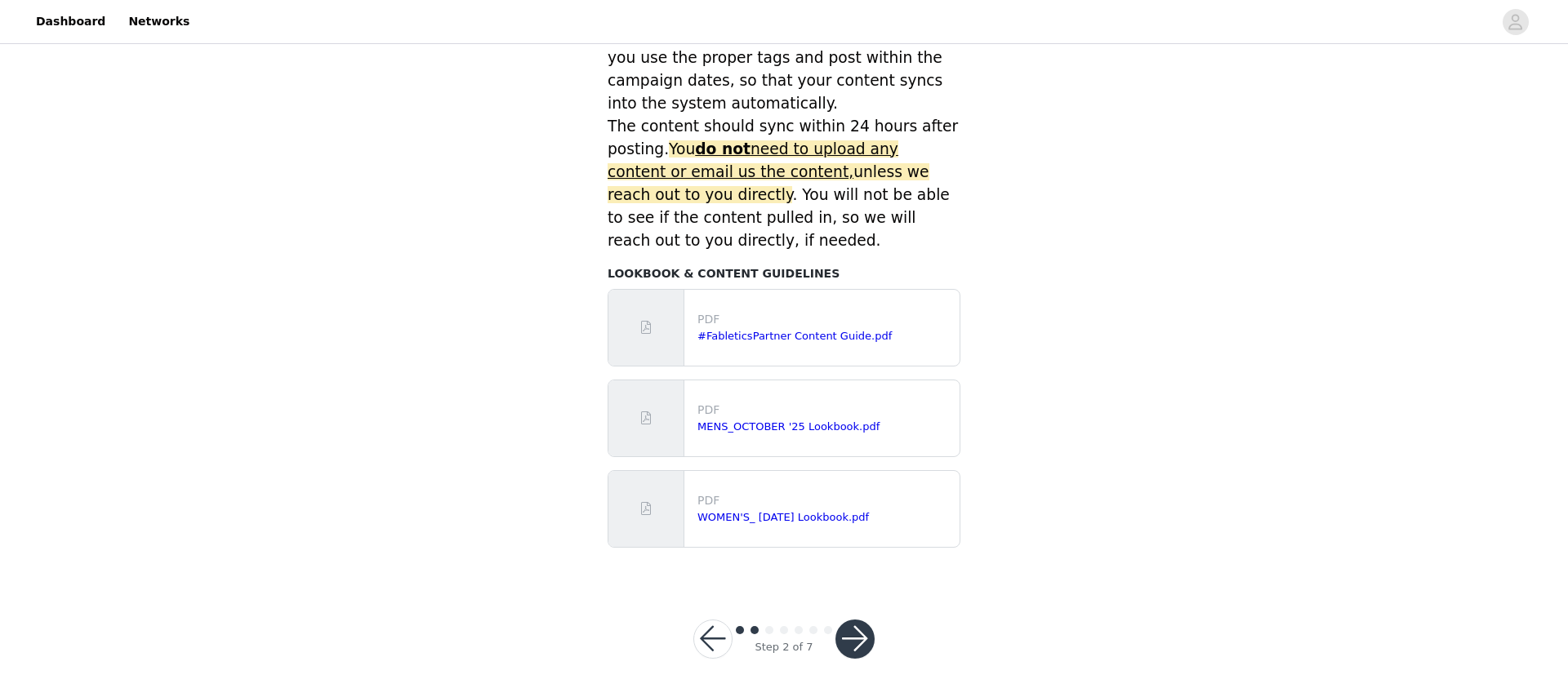
click at [863, 631] on button "button" at bounding box center [855, 639] width 39 height 39
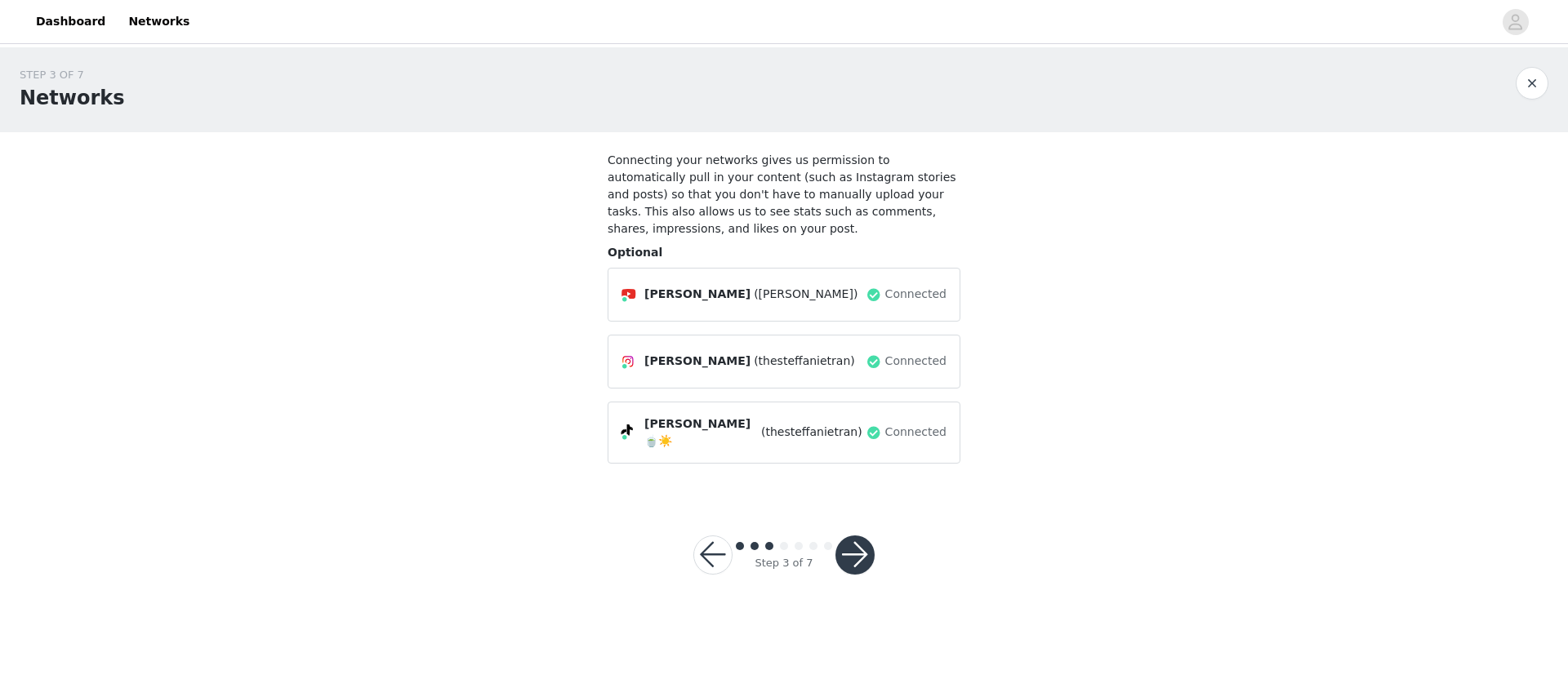
click at [865, 543] on button "button" at bounding box center [855, 554] width 39 height 39
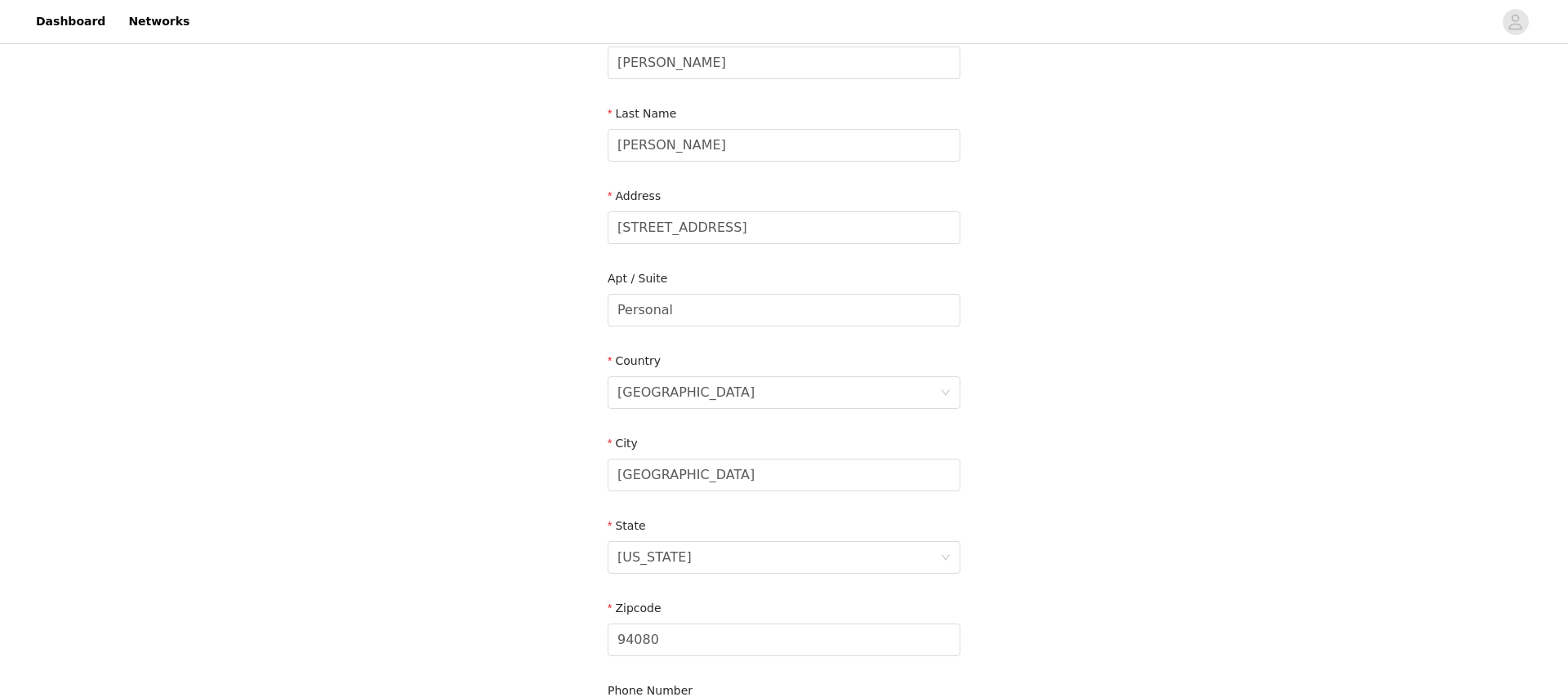
scroll to position [416, 0]
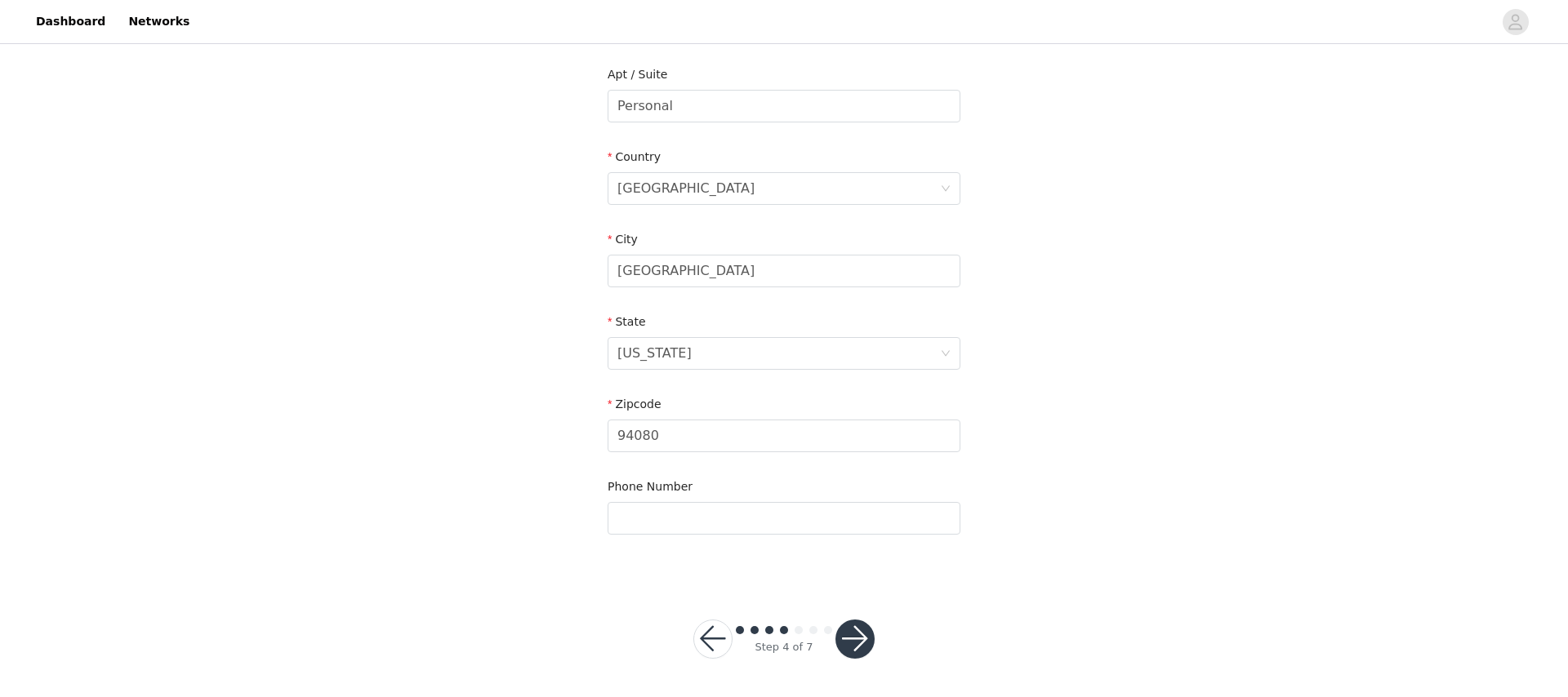
click at [856, 645] on button "button" at bounding box center [855, 639] width 39 height 39
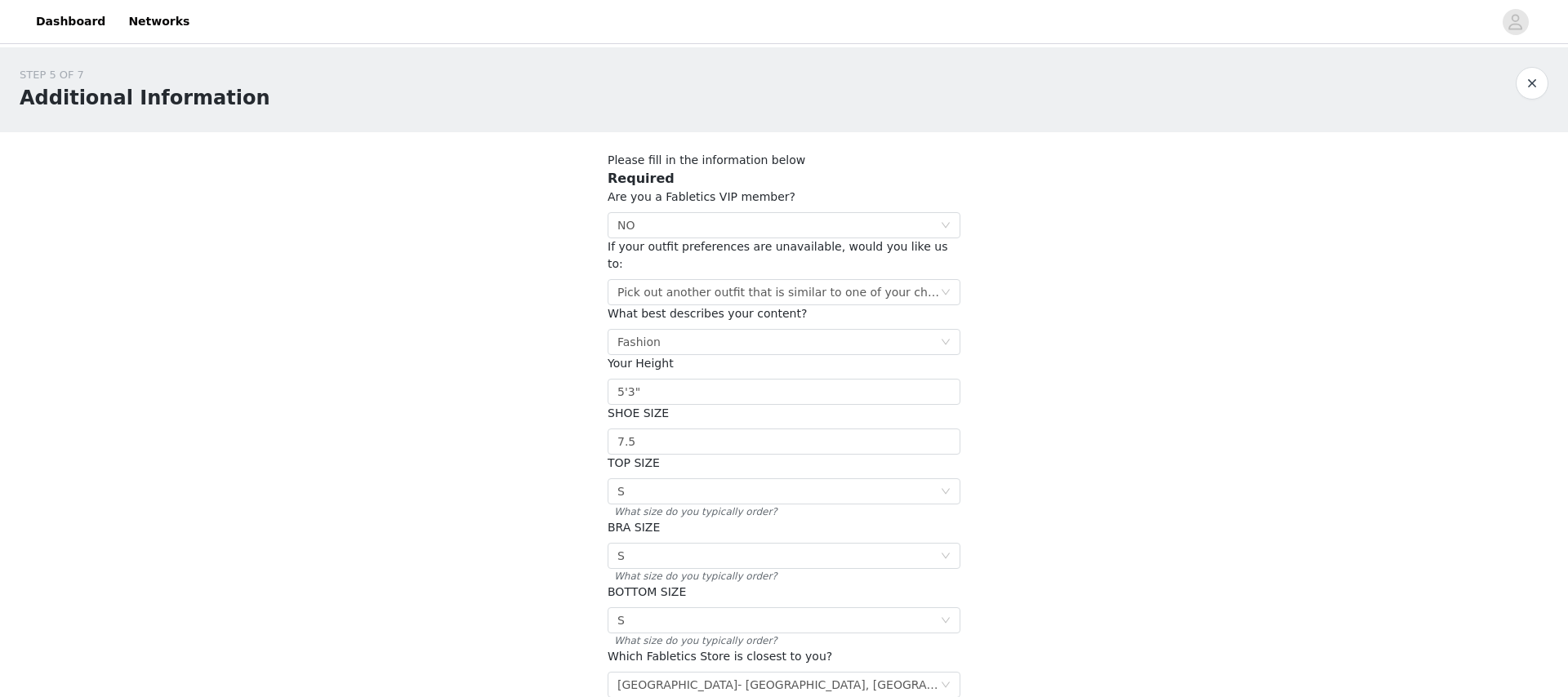
scroll to position [181, 0]
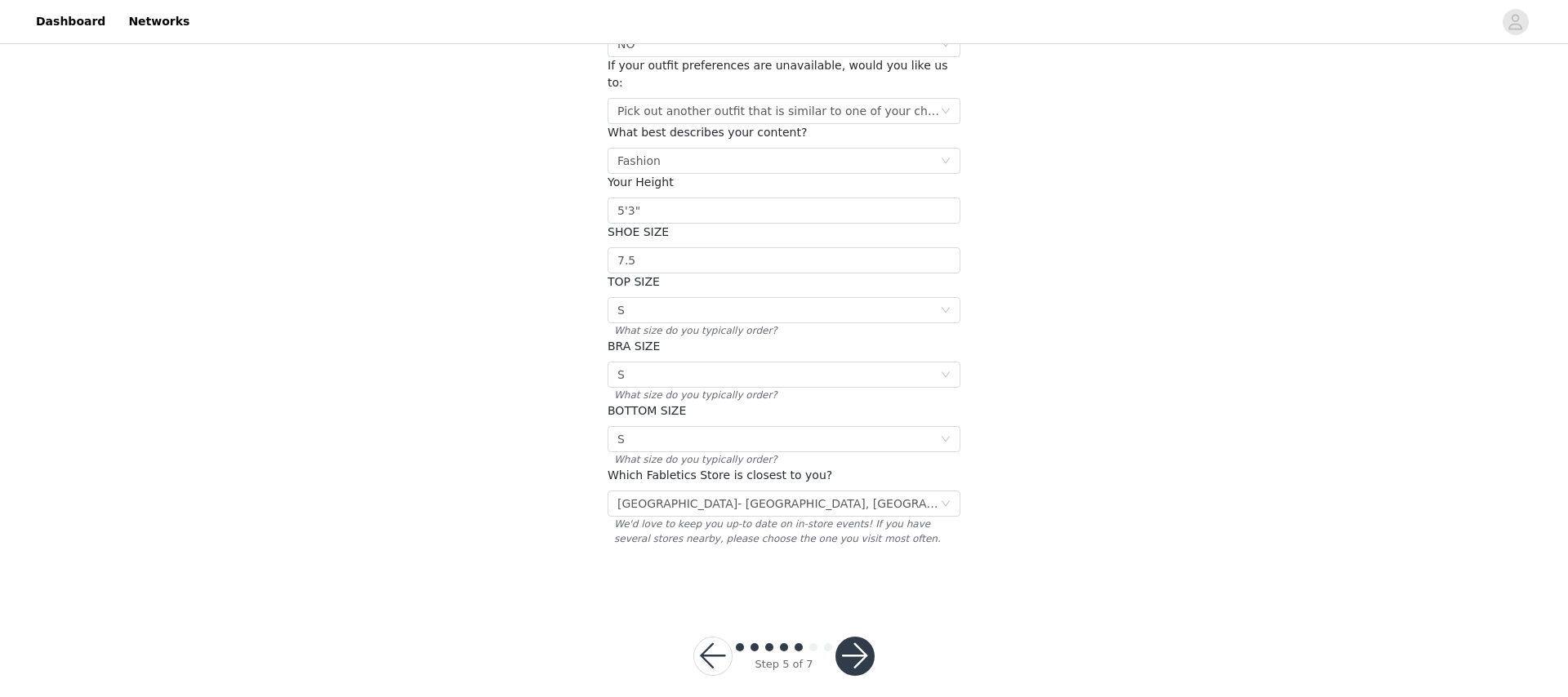
click at [859, 637] on button "button" at bounding box center [855, 656] width 39 height 39
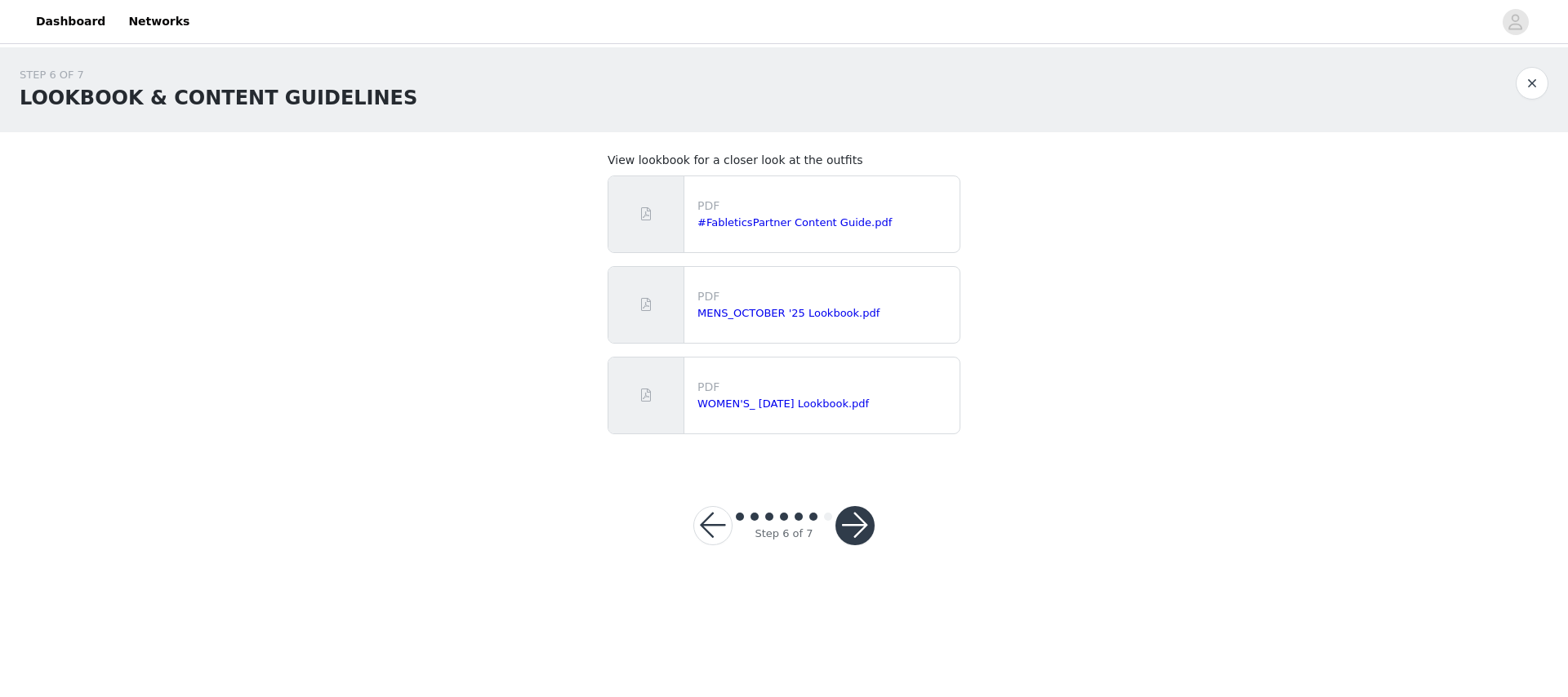
click at [866, 528] on button "button" at bounding box center [855, 526] width 39 height 39
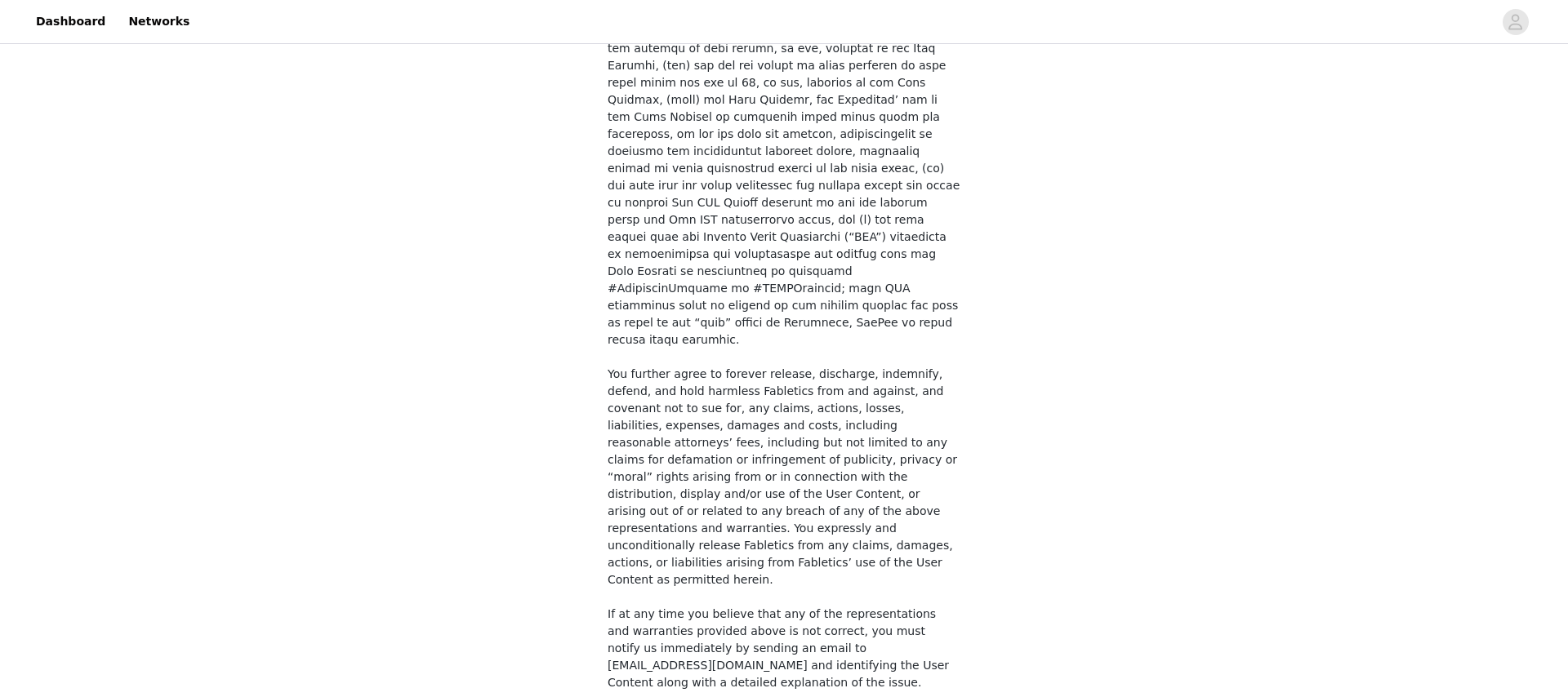
scroll to position [1154, 0]
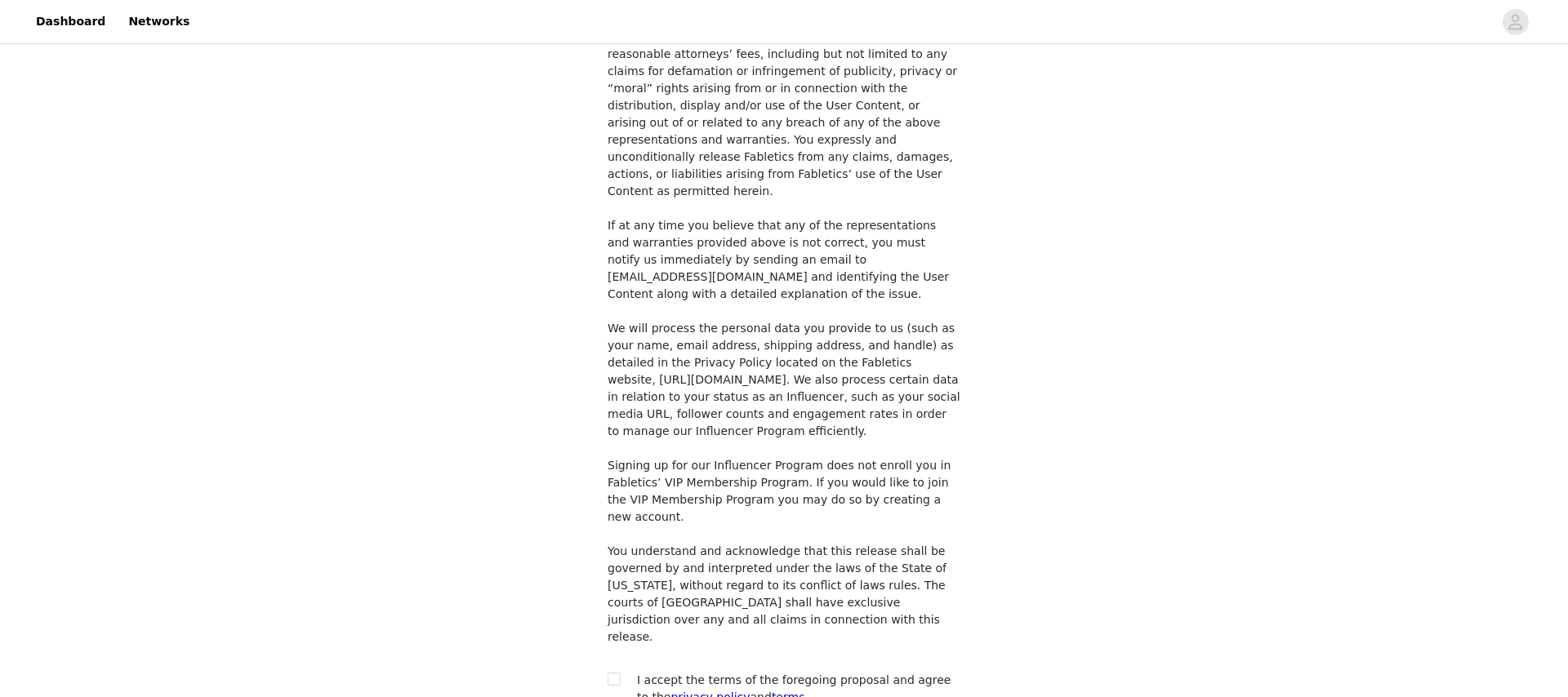
click at [690, 673] on span "I accept the terms of the foregoing proposal and agree to the privacy policy an…" at bounding box center [794, 688] width 314 height 31
click at [618, 673] on input "checkbox" at bounding box center [613, 678] width 11 height 11
checkbox input "true"
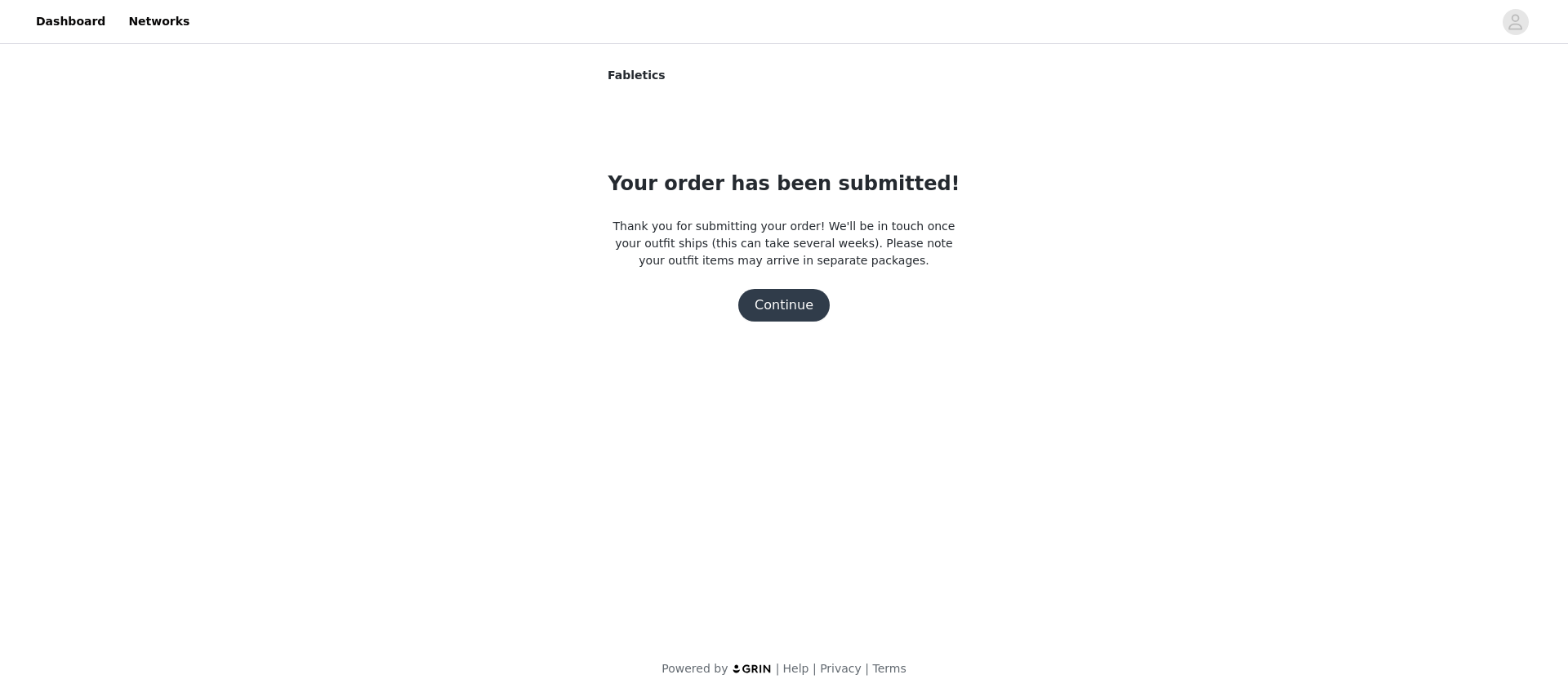
click at [795, 300] on button "Continue" at bounding box center [784, 305] width 92 height 32
